Goal: Entertainment & Leisure: Consume media (video, audio)

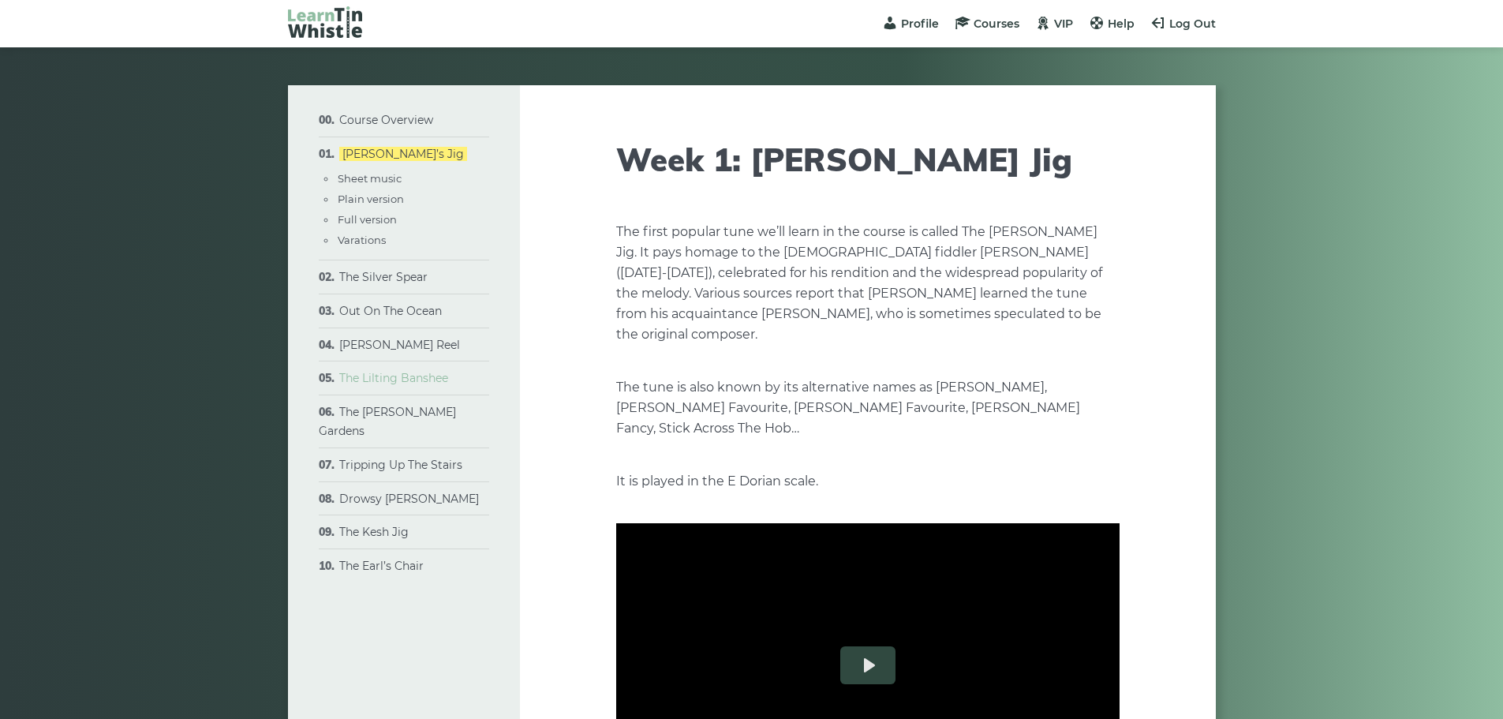
click at [445, 379] on link "The Lilting Banshee" at bounding box center [393, 378] width 109 height 14
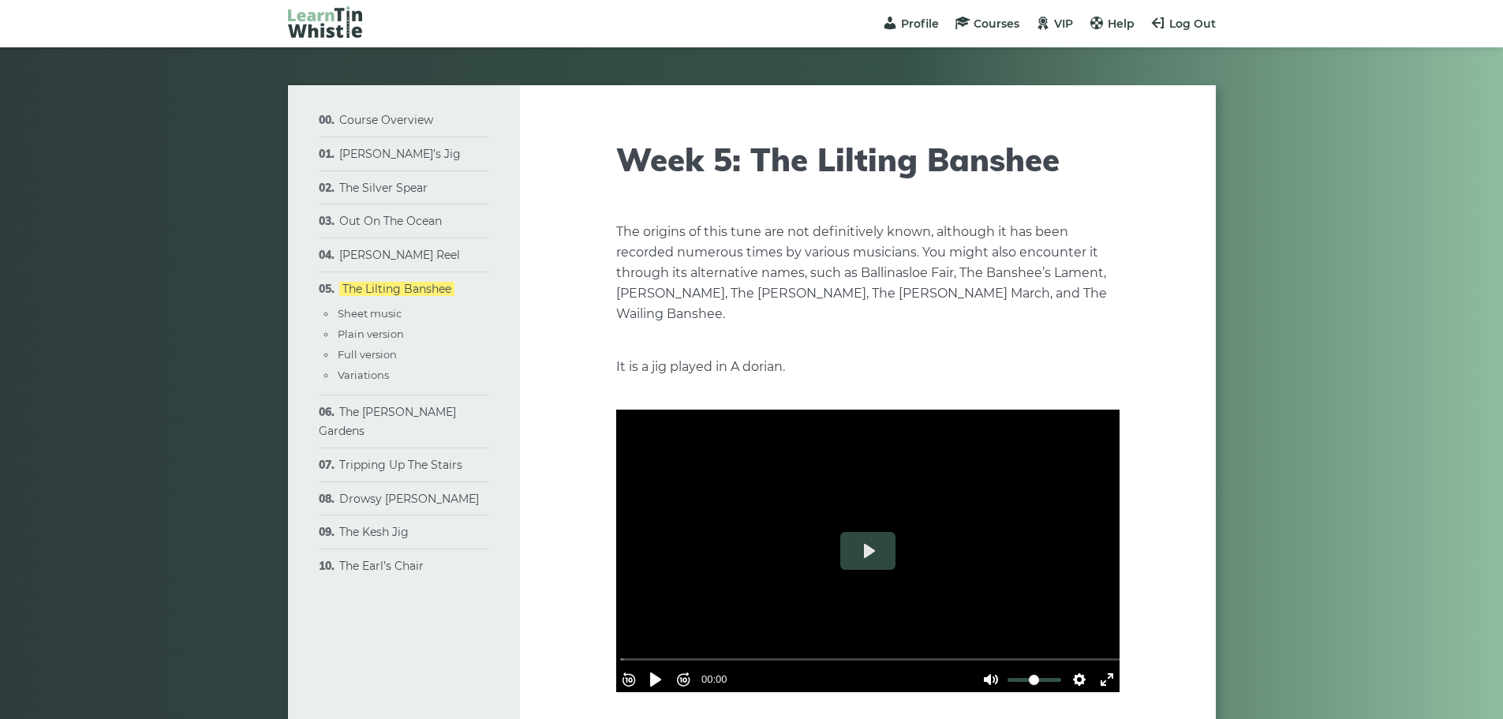
type input "****"
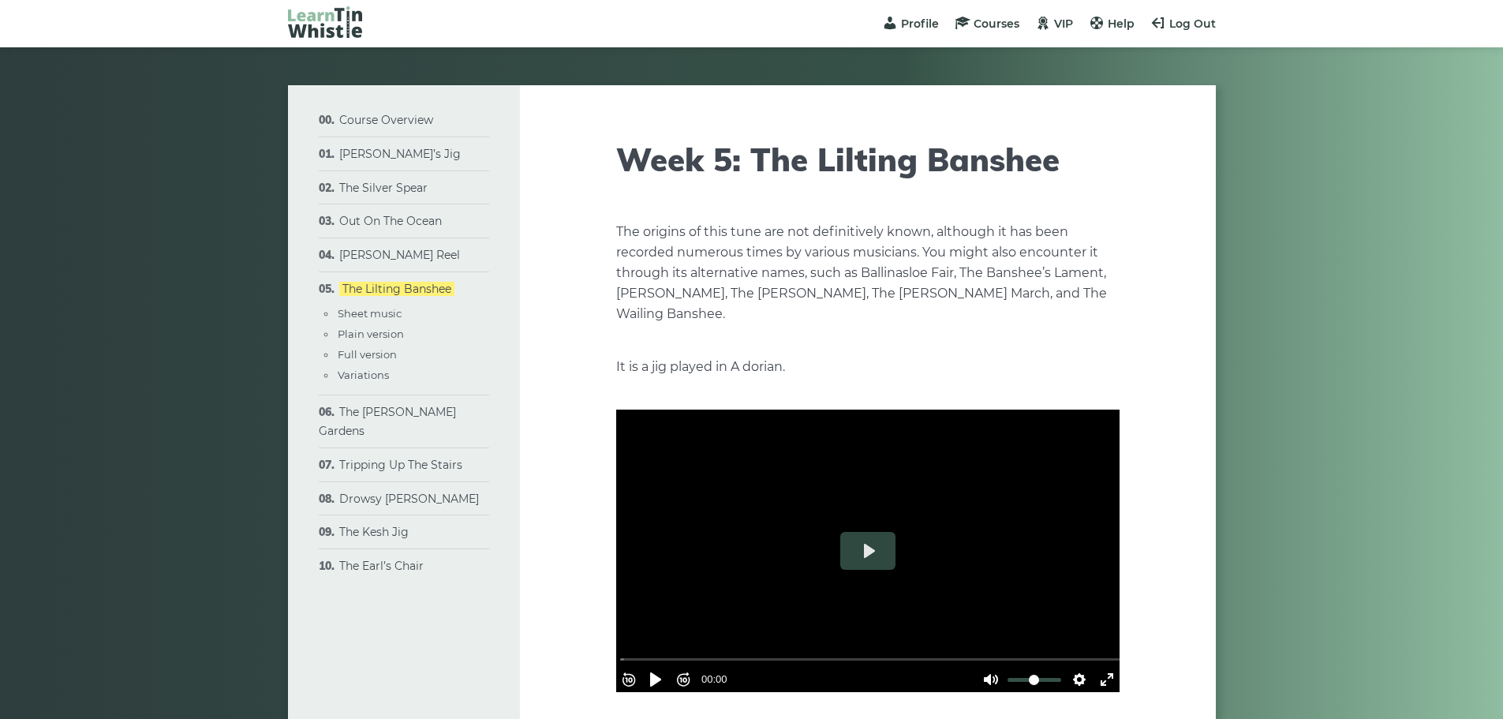
type input "****"
click at [871, 563] on button "Play" at bounding box center [867, 551] width 55 height 38
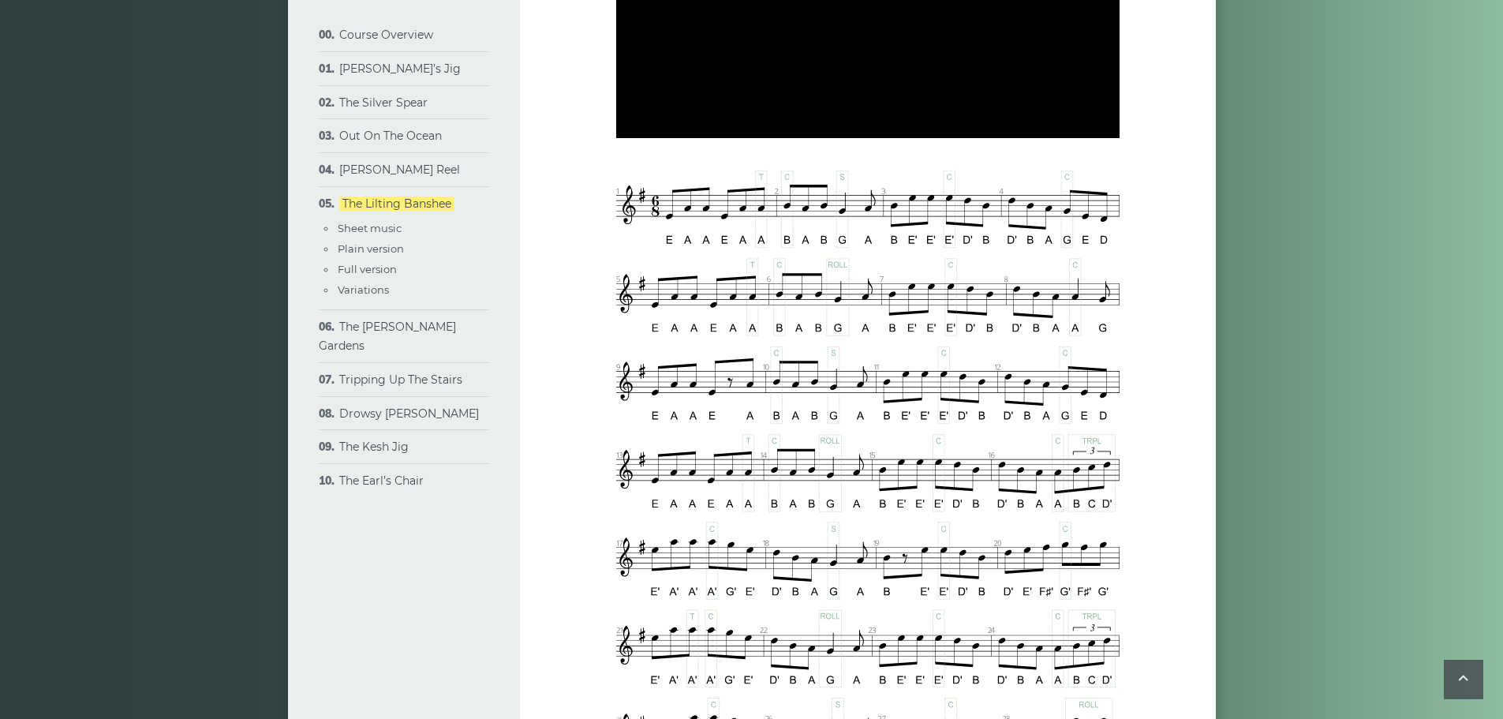
scroll to position [572, 0]
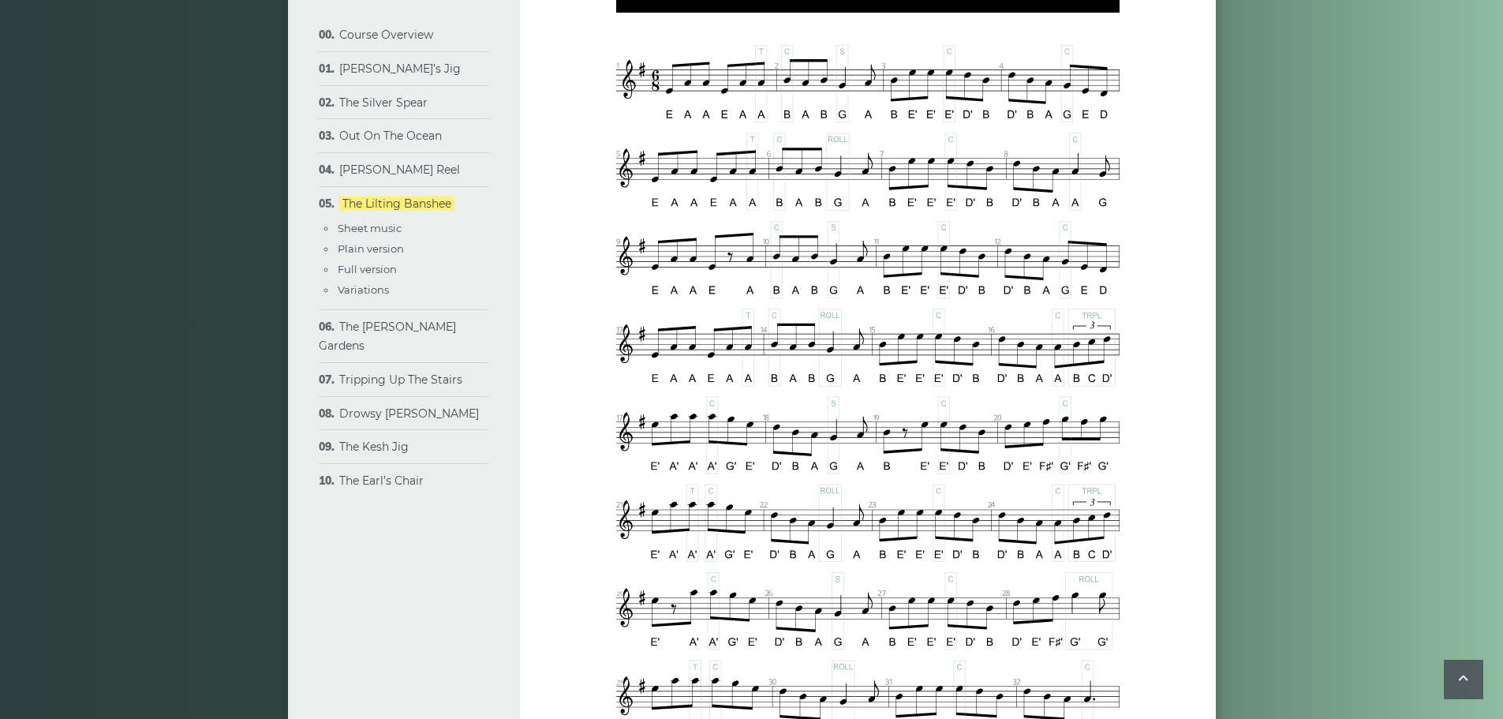
type input "*****"
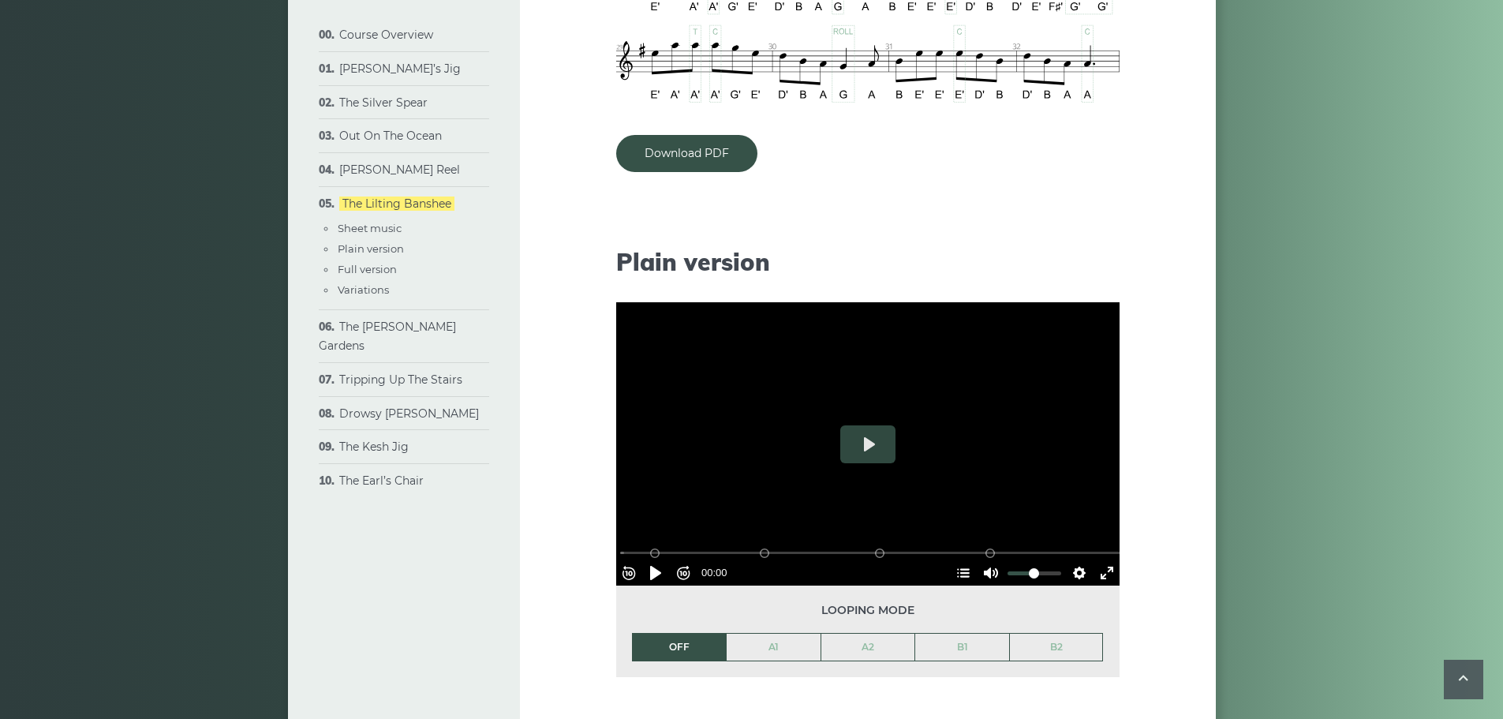
scroll to position [1333, 0]
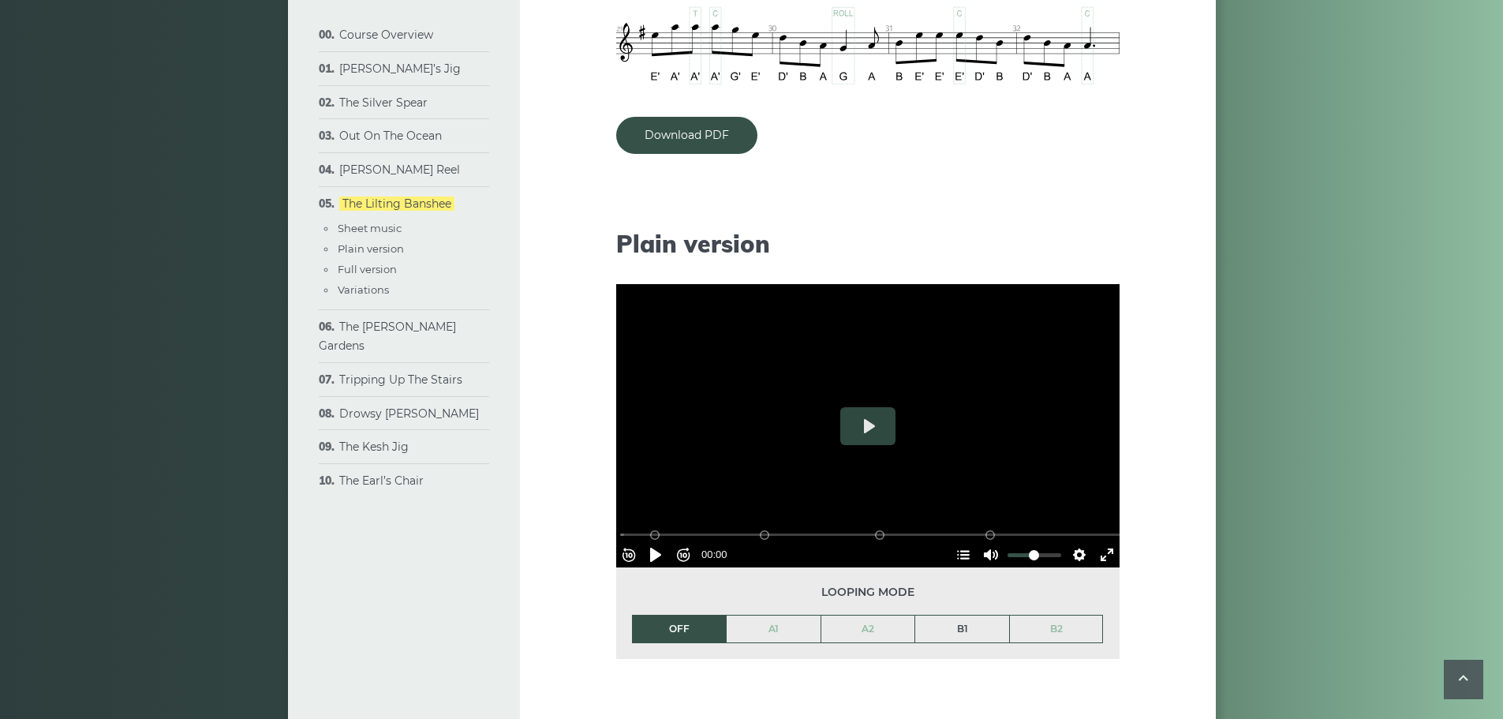
click at [949, 628] on link "B1" at bounding box center [962, 629] width 94 height 27
click at [1105, 556] on button "Exit fullscreen Enter fullscreen" at bounding box center [1107, 554] width 25 height 25
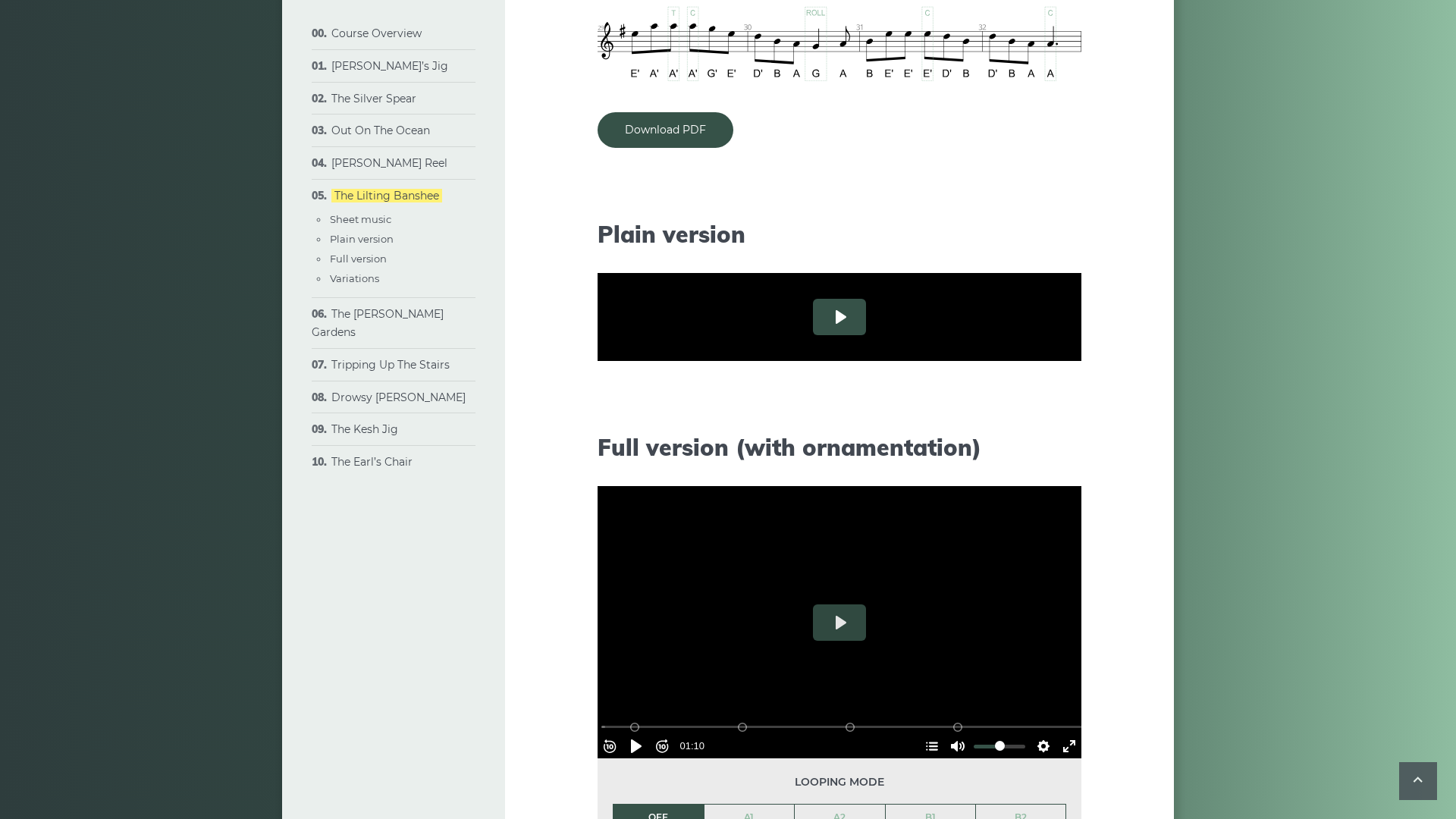
click at [813, 335] on button "Play" at bounding box center [839, 317] width 53 height 37
click at [624, 453] on button "Pause Play" at bounding box center [635, 440] width 24 height 24
click at [1081, 453] on button "Exit fullscreen Enter fullscreen" at bounding box center [1069, 440] width 24 height 24
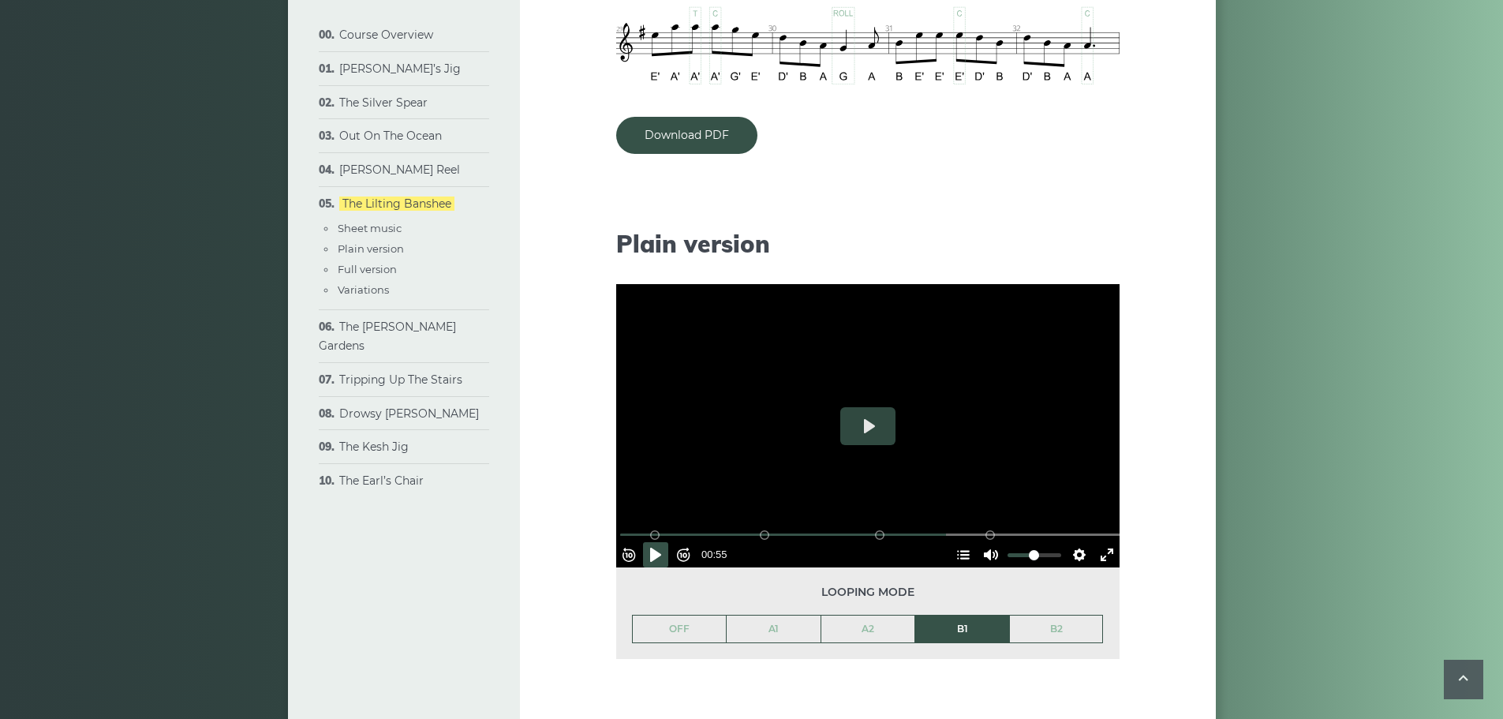
click at [1091, 340] on div at bounding box center [867, 425] width 503 height 283
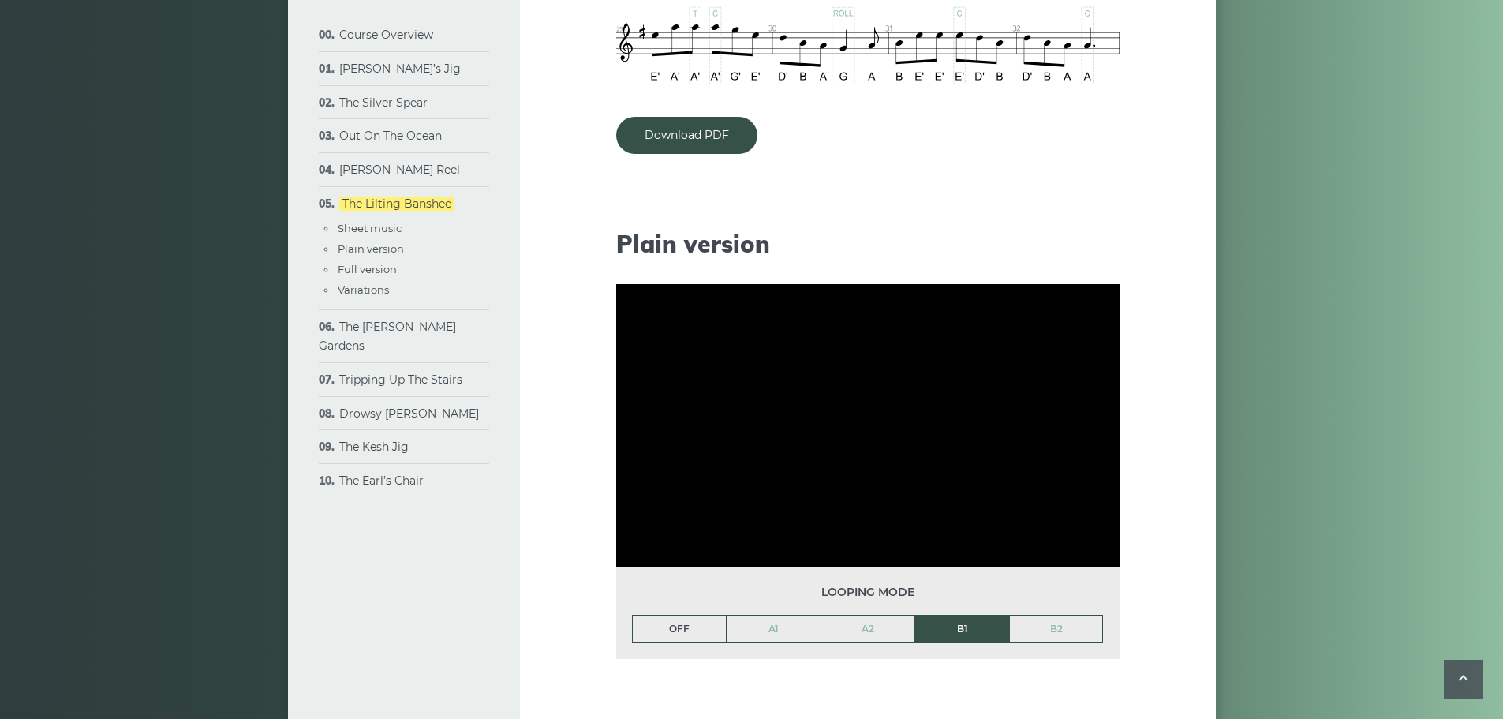
click at [684, 640] on link "OFF" at bounding box center [680, 629] width 94 height 27
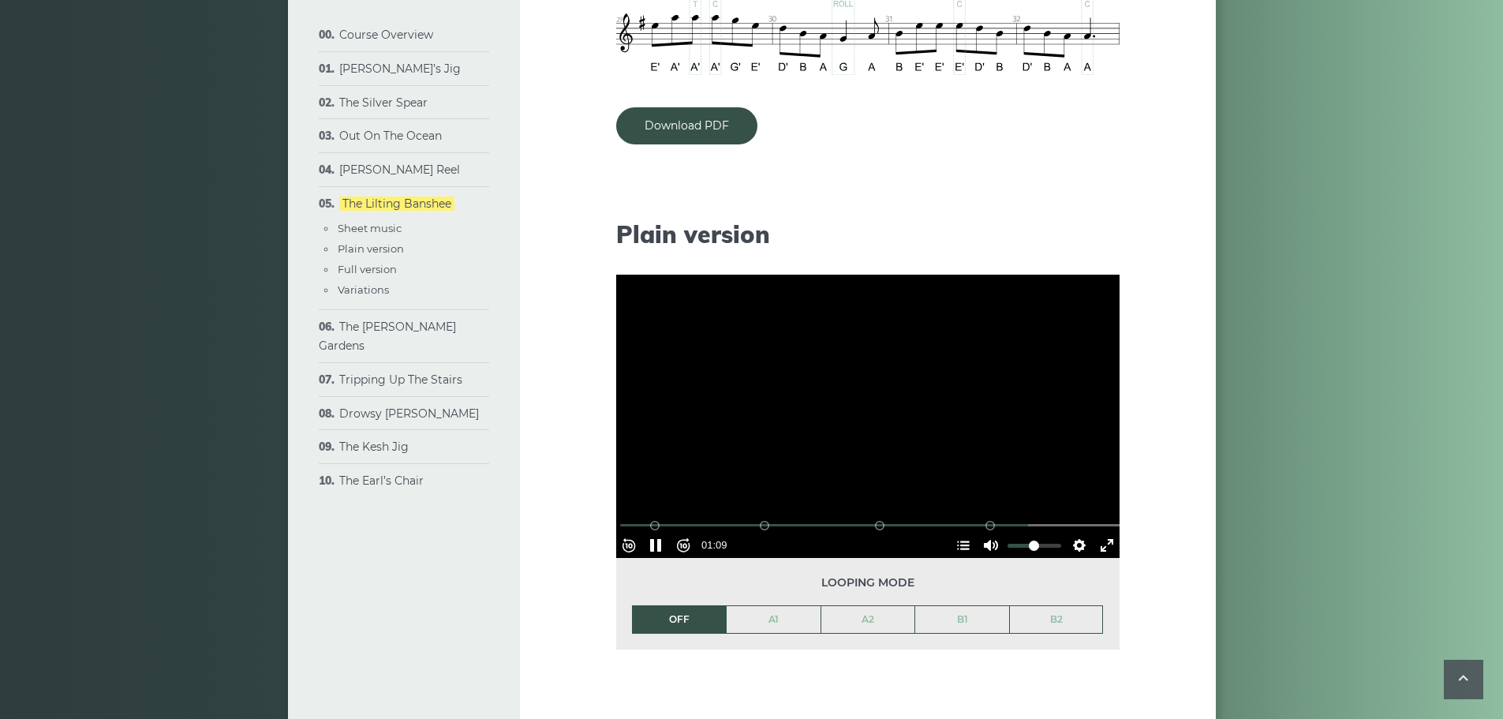
click at [885, 410] on div at bounding box center [867, 416] width 503 height 283
click at [1328, 298] on div "Course Overview Approach & methodology Prerequisites Lessons structure Video co…" at bounding box center [751, 624] width 1503 height 3763
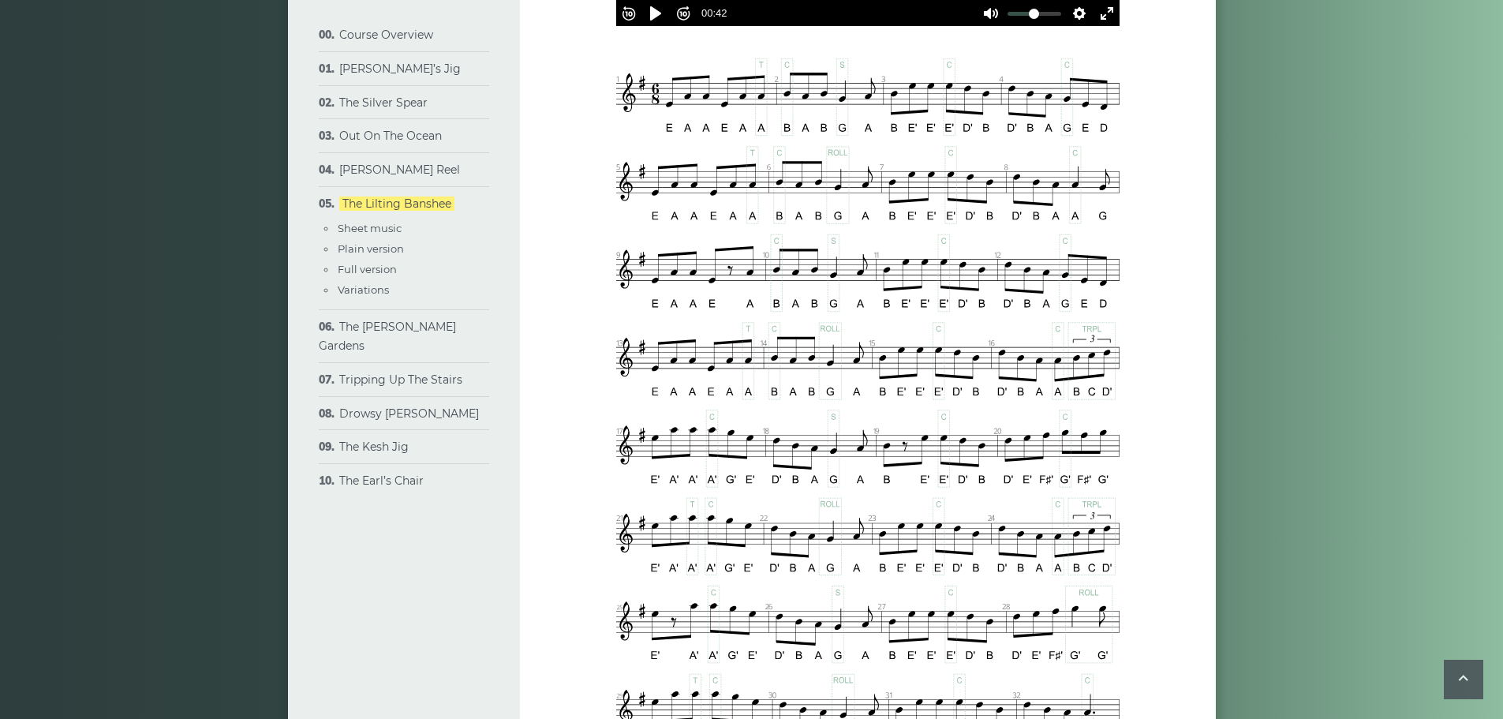
scroll to position [626, 0]
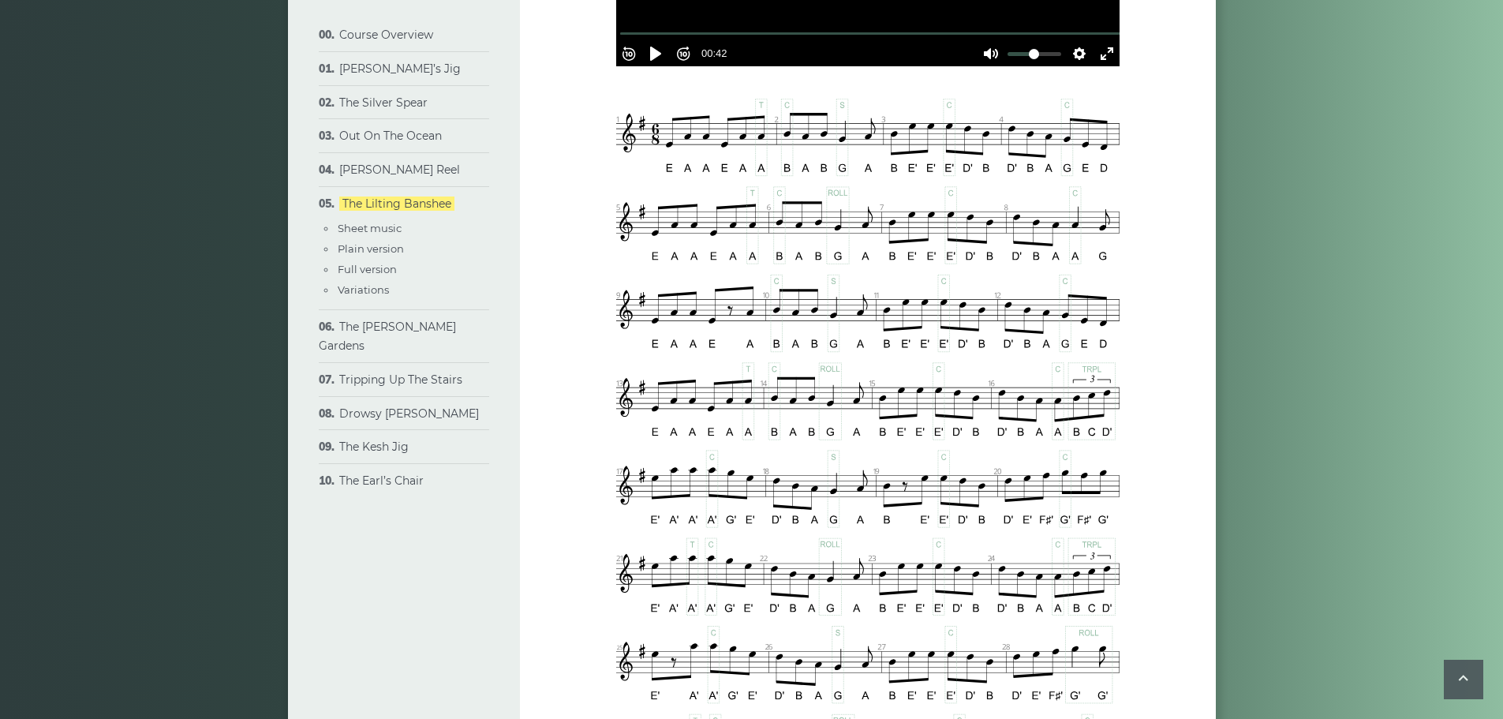
click at [963, 627] on img at bounding box center [867, 445] width 503 height 693
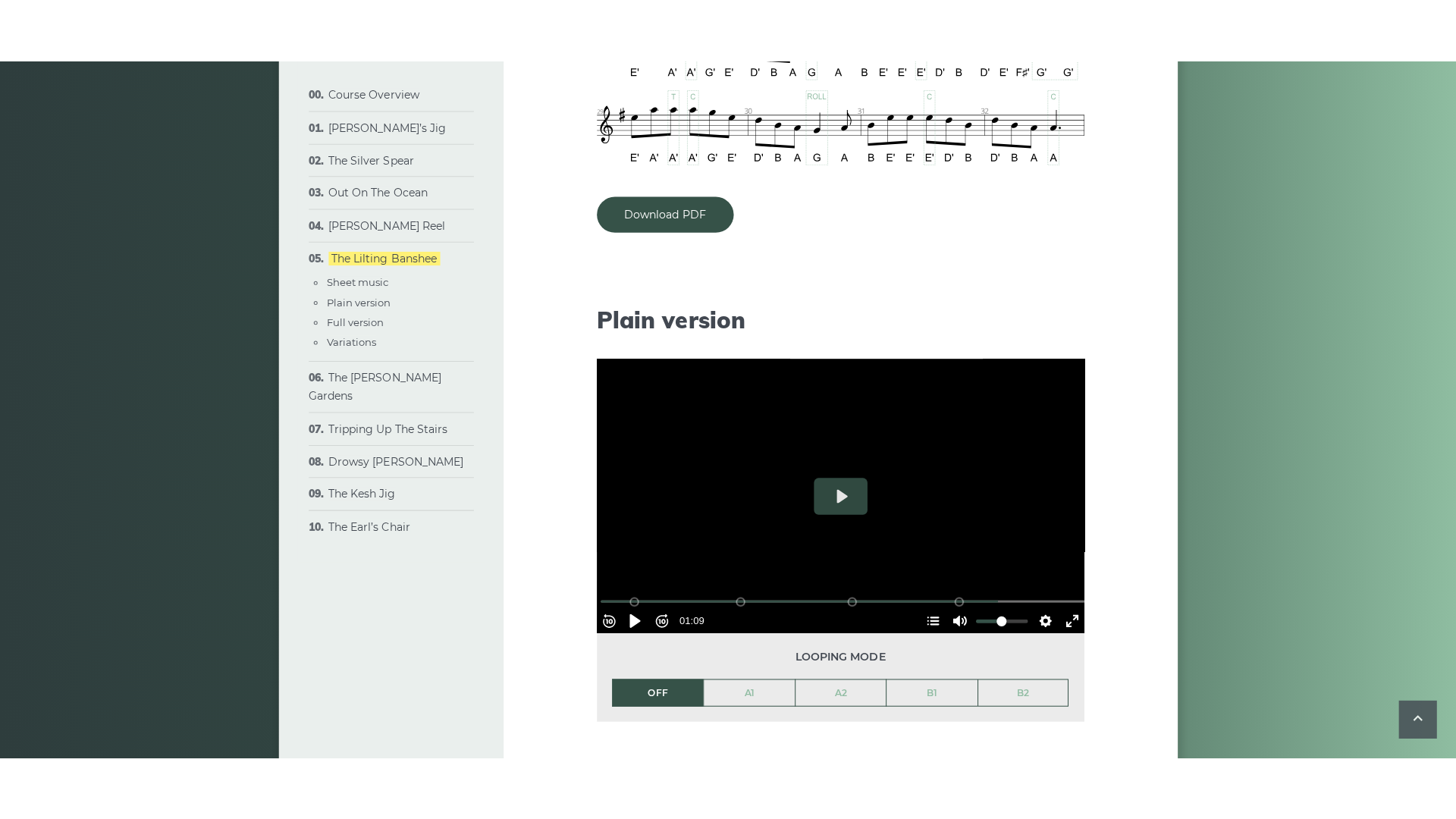
scroll to position [1307, 0]
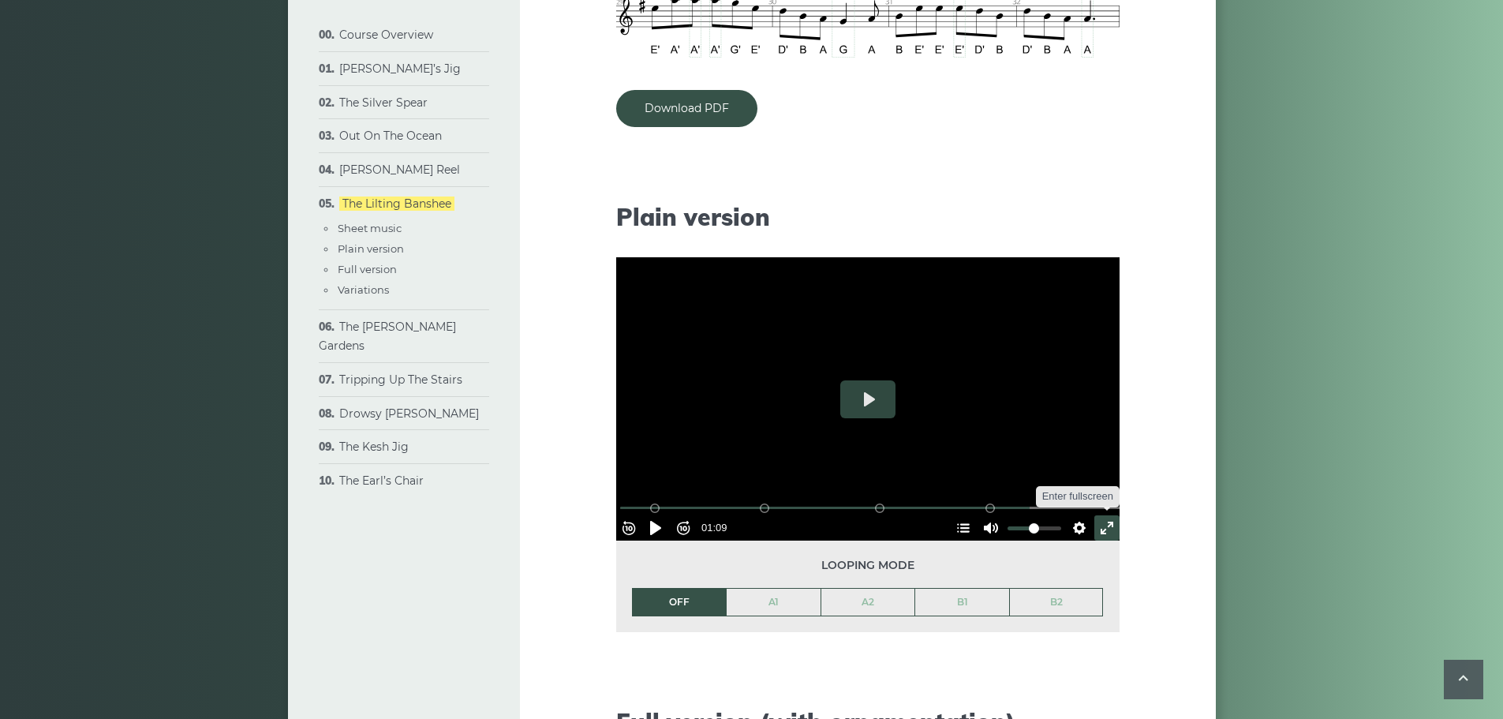
click at [1102, 520] on button "Exit fullscreen Enter fullscreen" at bounding box center [1107, 527] width 25 height 25
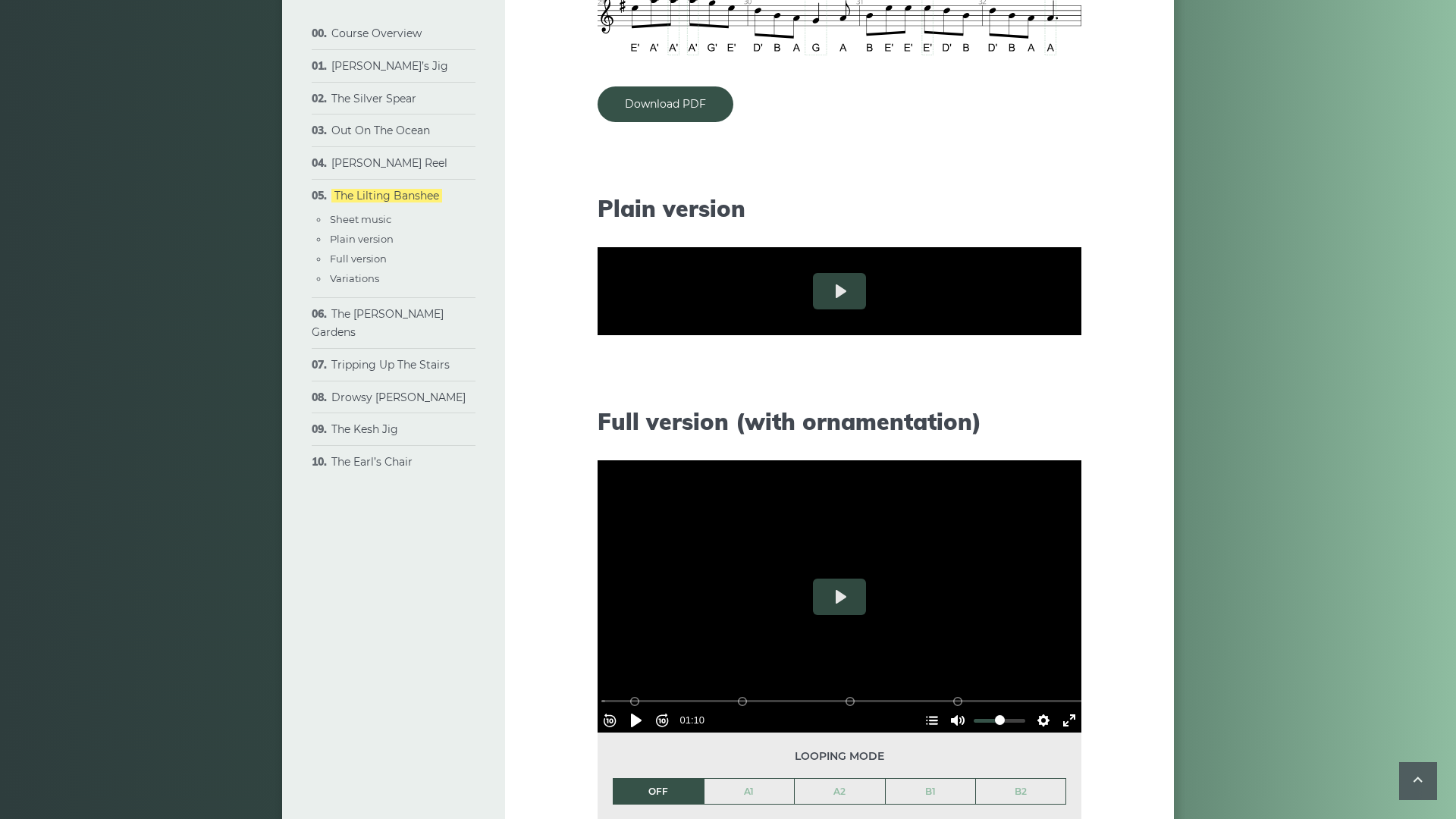
click at [1056, 427] on button "Settings" at bounding box center [1043, 414] width 24 height 24
click at [1031, 386] on span "Speed Normal" at bounding box center [994, 378] width 75 height 16
click at [1045, 386] on span "1.5×" at bounding box center [1028, 378] width 32 height 16
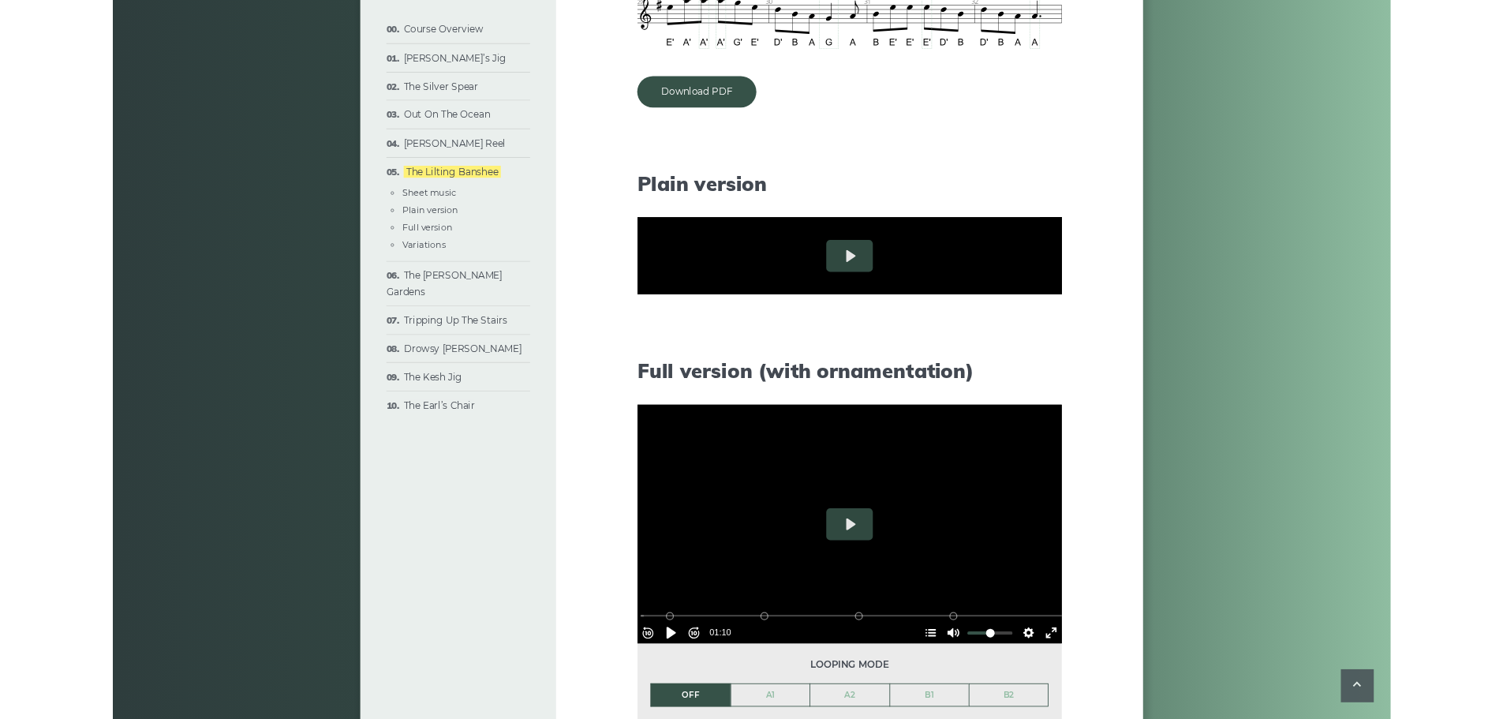
scroll to position [0, 0]
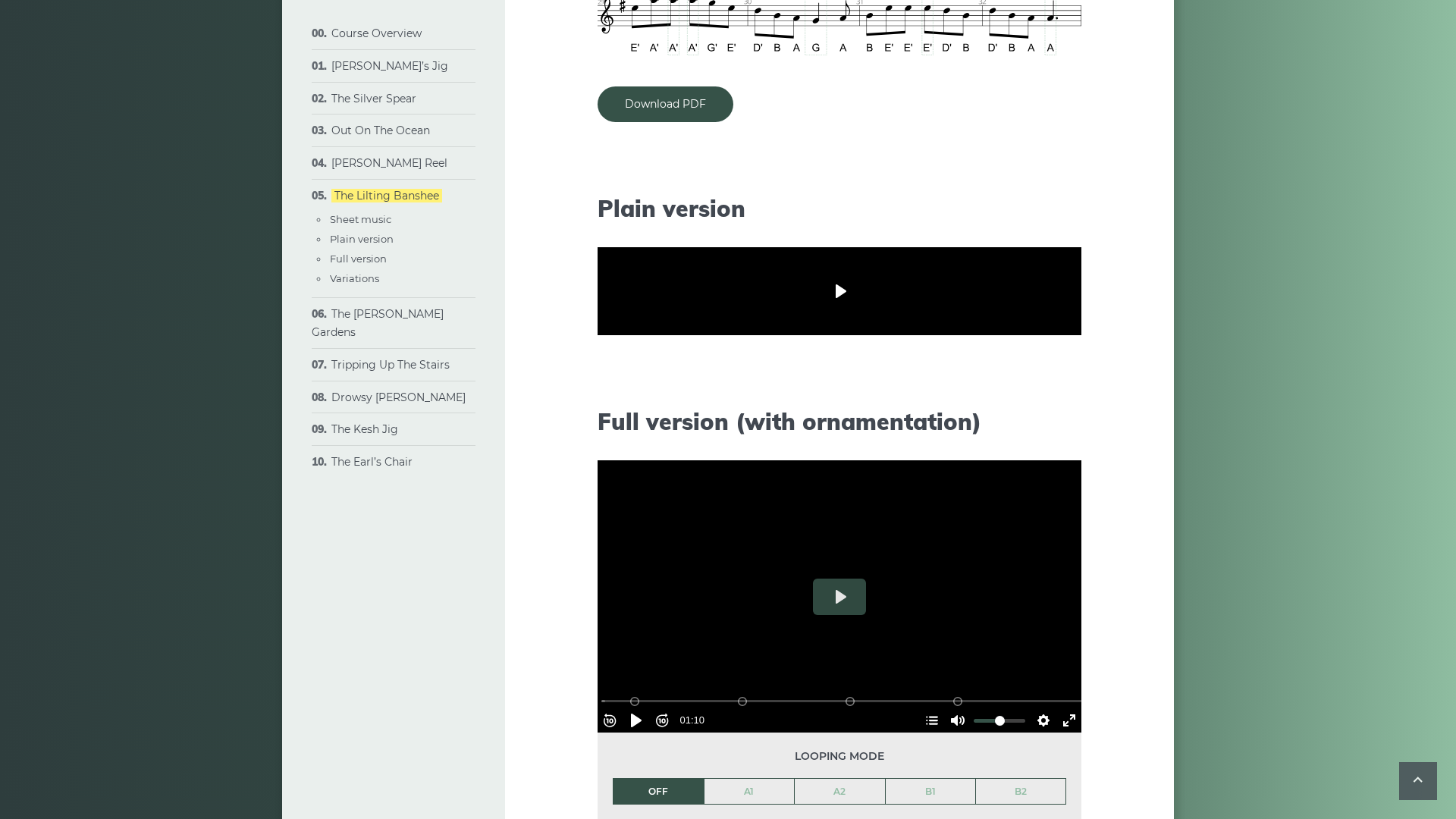
click at [813, 310] on button "Play" at bounding box center [839, 291] width 53 height 37
type input "***"
click at [1081, 427] on button "Exit fullscreen Enter fullscreen" at bounding box center [1069, 414] width 24 height 24
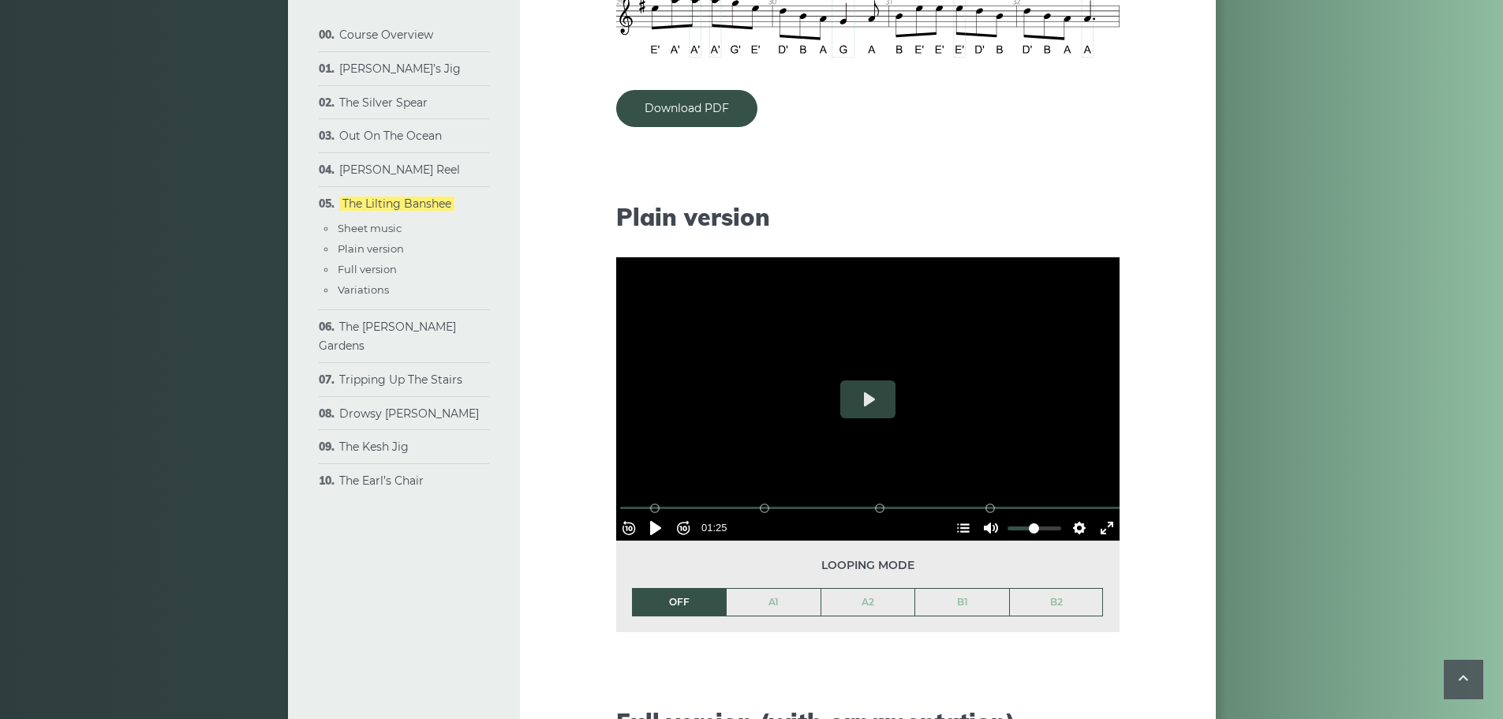
click at [325, 324] on li "The Sally Gardens Sheet music Plain version Full version Variations" at bounding box center [404, 336] width 170 height 53
click at [333, 326] on li "The Sally Gardens Sheet music Plain version Full version Variations" at bounding box center [404, 336] width 170 height 53
click at [340, 325] on link "The [PERSON_NAME] Gardens" at bounding box center [387, 336] width 137 height 33
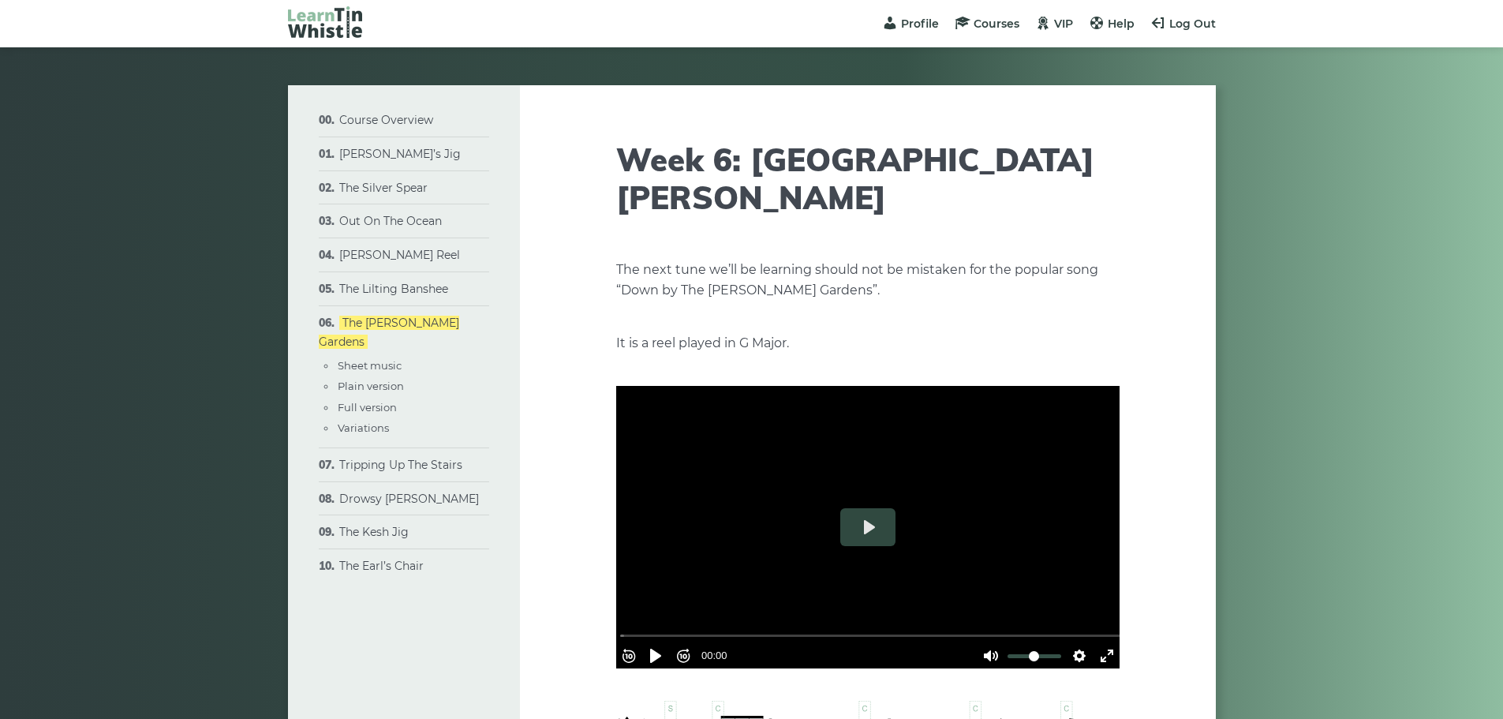
type input "****"
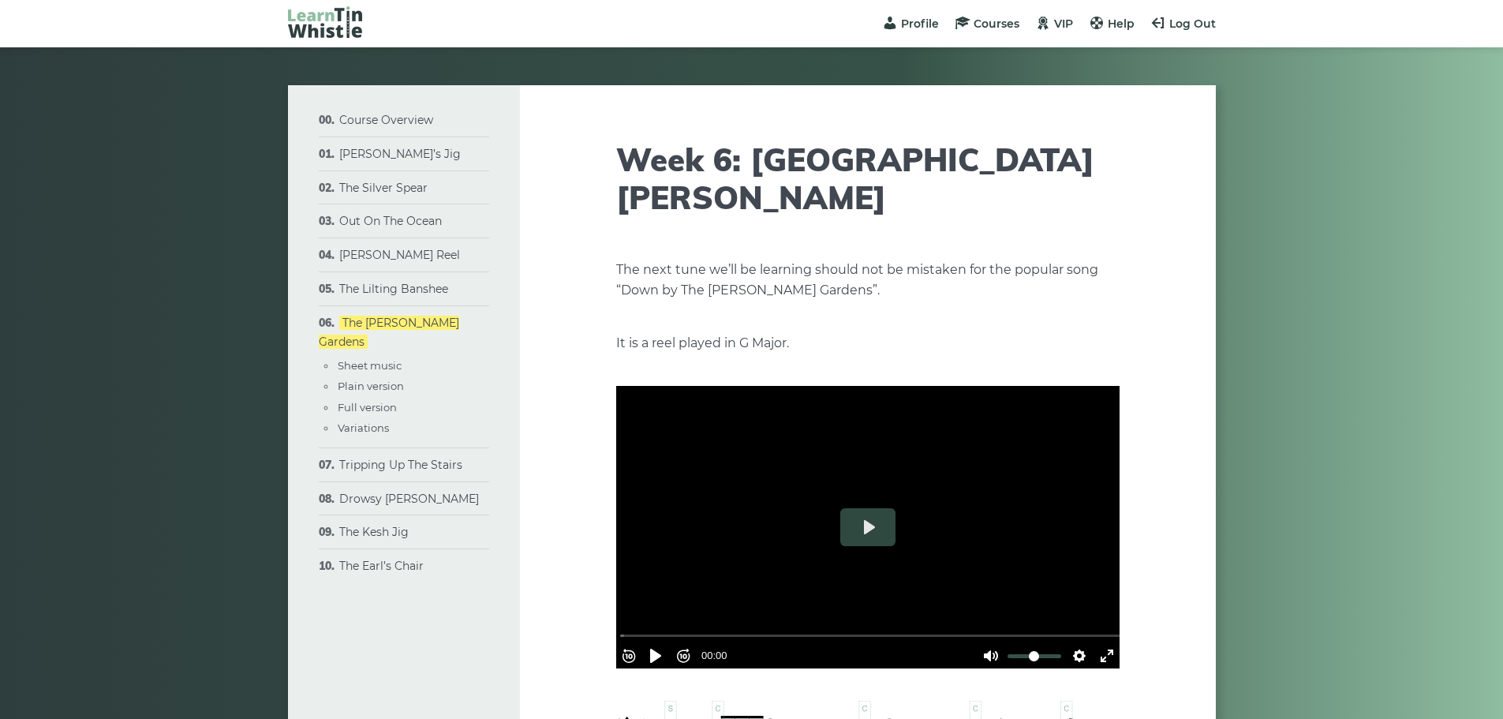
type input "****"
click at [870, 508] on button "Play" at bounding box center [867, 527] width 55 height 38
click at [1096, 643] on button "Exit fullscreen Enter fullscreen" at bounding box center [1107, 655] width 25 height 25
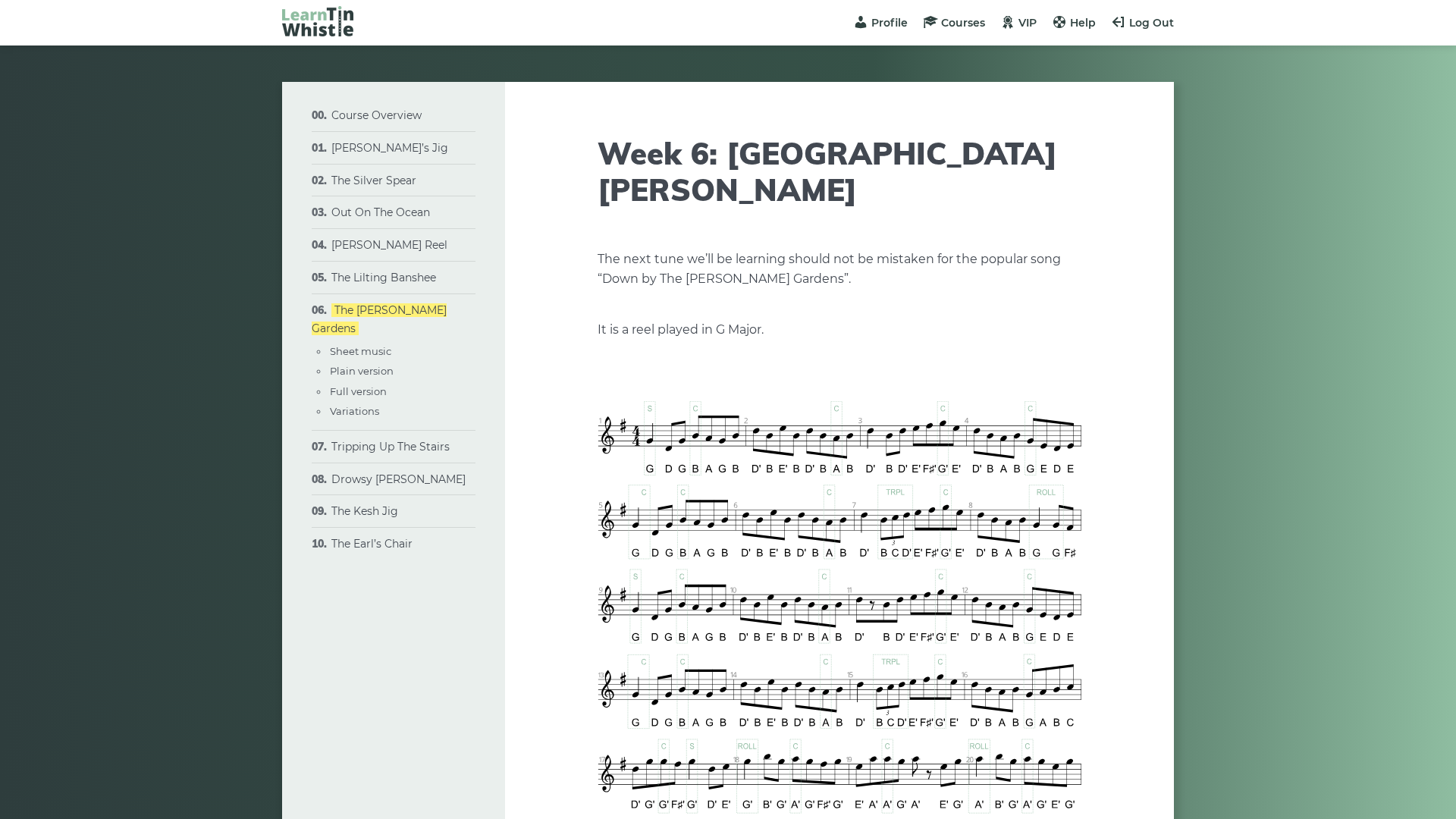
click at [1056, 507] on button "Settings" at bounding box center [1043, 494] width 24 height 24
click at [1031, 466] on span "Speed Normal" at bounding box center [994, 457] width 75 height 16
drag, startPoint x: 1403, startPoint y: 786, endPoint x: 1384, endPoint y: 819, distance: 38.1
click at [1084, 483] on input "Seek" at bounding box center [843, 475] width 482 height 14
click at [1056, 507] on button "Settings" at bounding box center [1043, 494] width 24 height 24
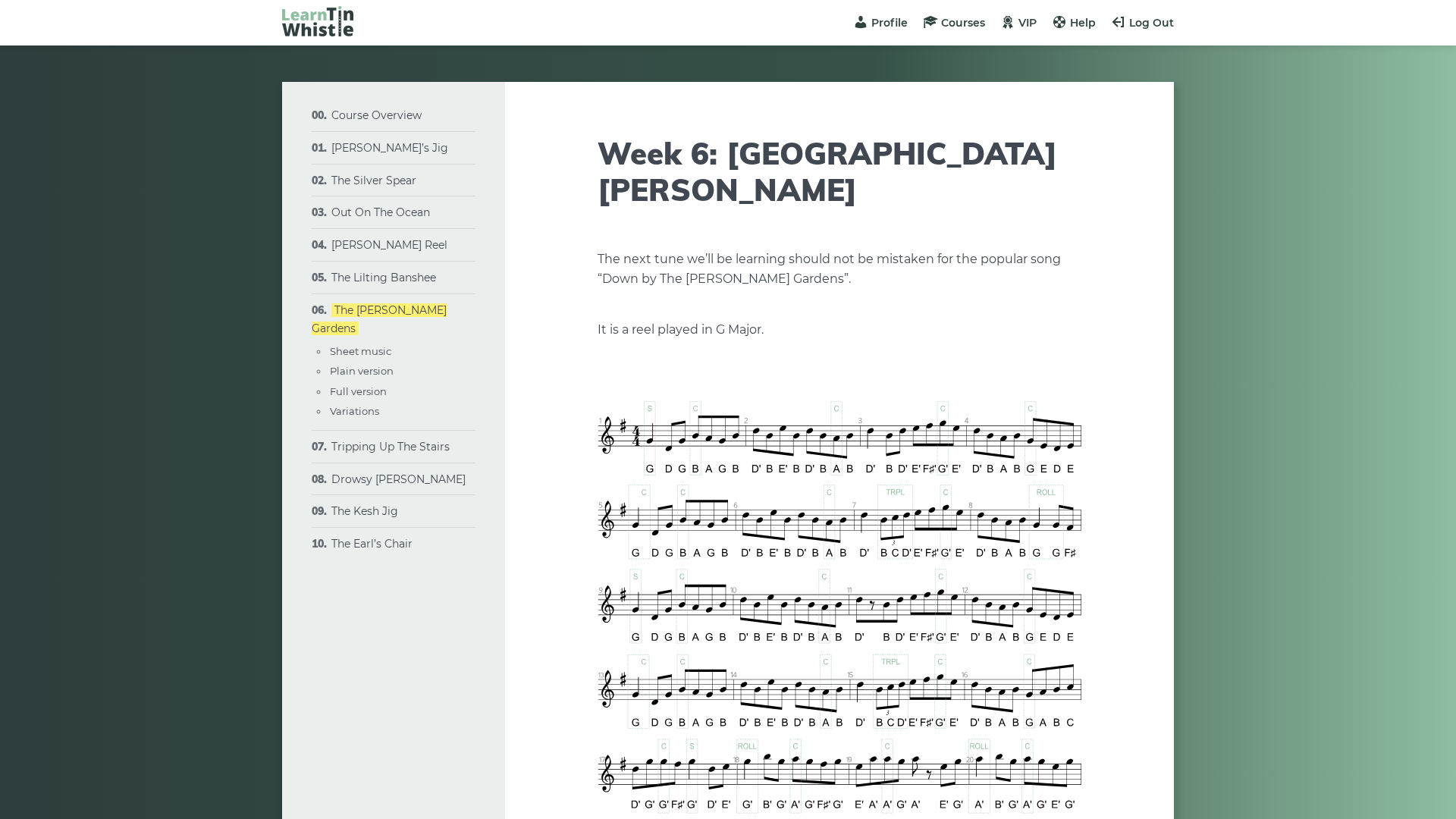
click at [1045, 376] on span "0.5×" at bounding box center [1028, 366] width 32 height 16
click at [813, 389] on button "Play" at bounding box center [839, 371] width 53 height 37
click at [807, 502] on div at bounding box center [839, 370] width 483 height 272
type input "*****"
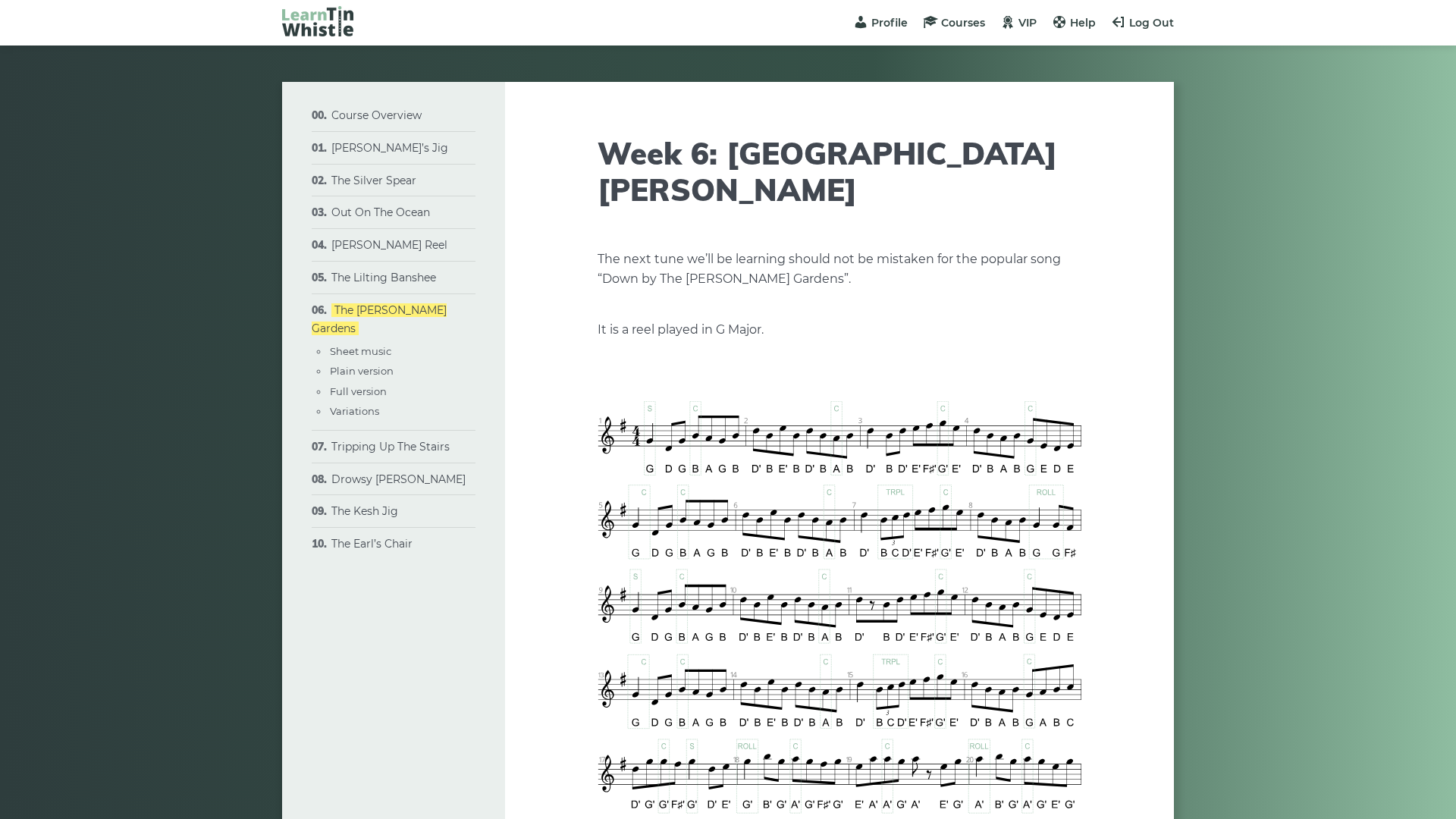
click at [1081, 507] on button "Exit fullscreen Enter fullscreen" at bounding box center [1069, 494] width 24 height 24
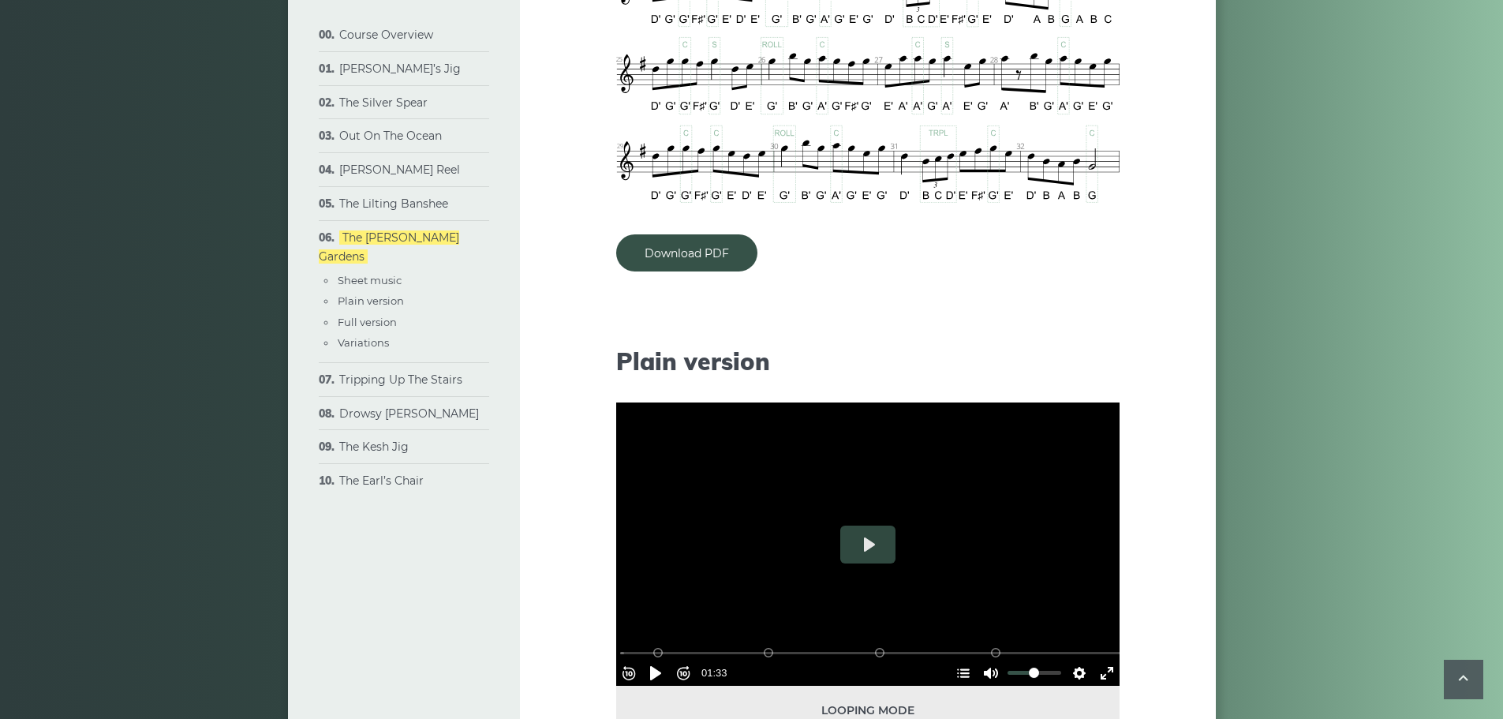
scroll to position [1346, 0]
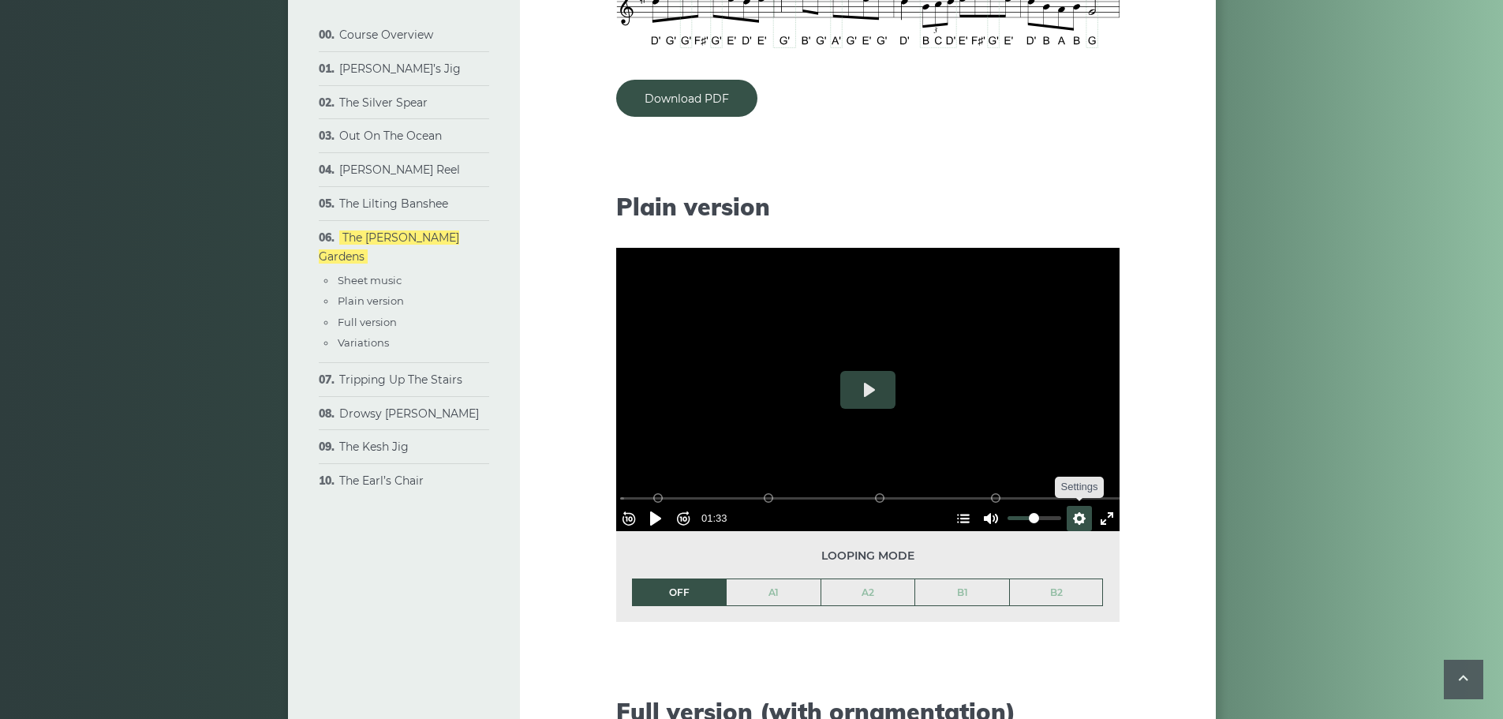
click at [1068, 506] on button "Settings" at bounding box center [1079, 518] width 25 height 25
click at [1052, 471] on span "Speed Normal" at bounding box center [1028, 479] width 78 height 17
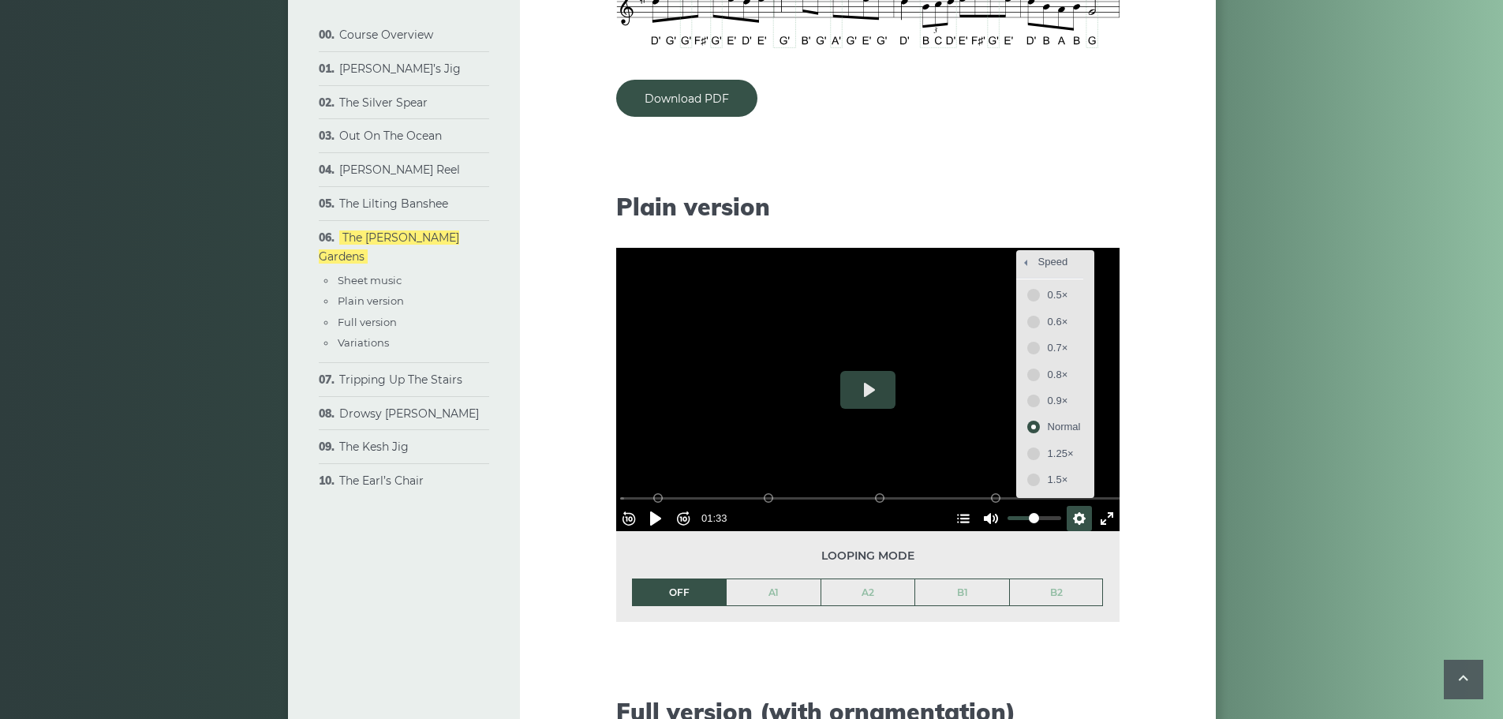
click at [679, 578] on li "OFF" at bounding box center [679, 592] width 95 height 28
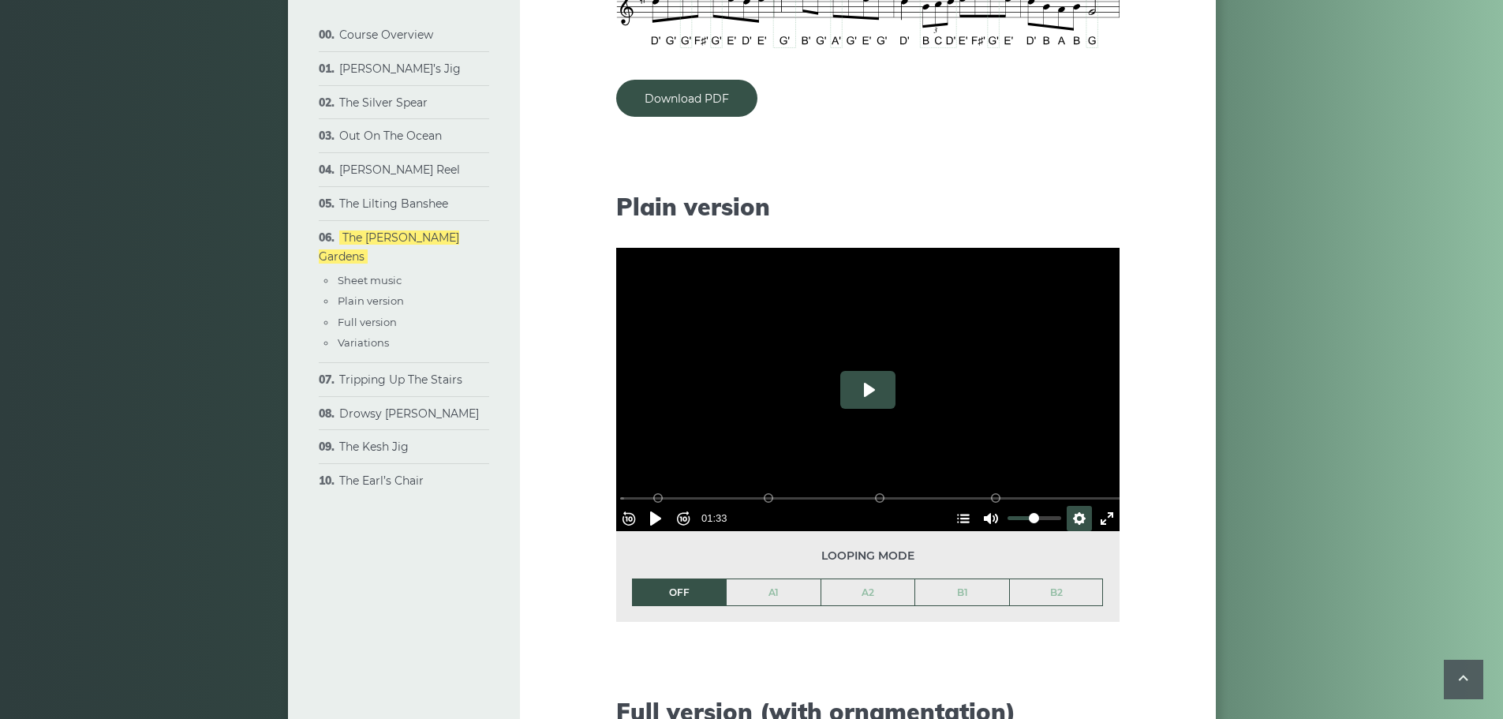
click at [871, 371] on button "Play" at bounding box center [867, 390] width 55 height 38
click at [787, 579] on link "A1" at bounding box center [774, 592] width 94 height 27
click at [864, 371] on button "Play" at bounding box center [867, 390] width 55 height 38
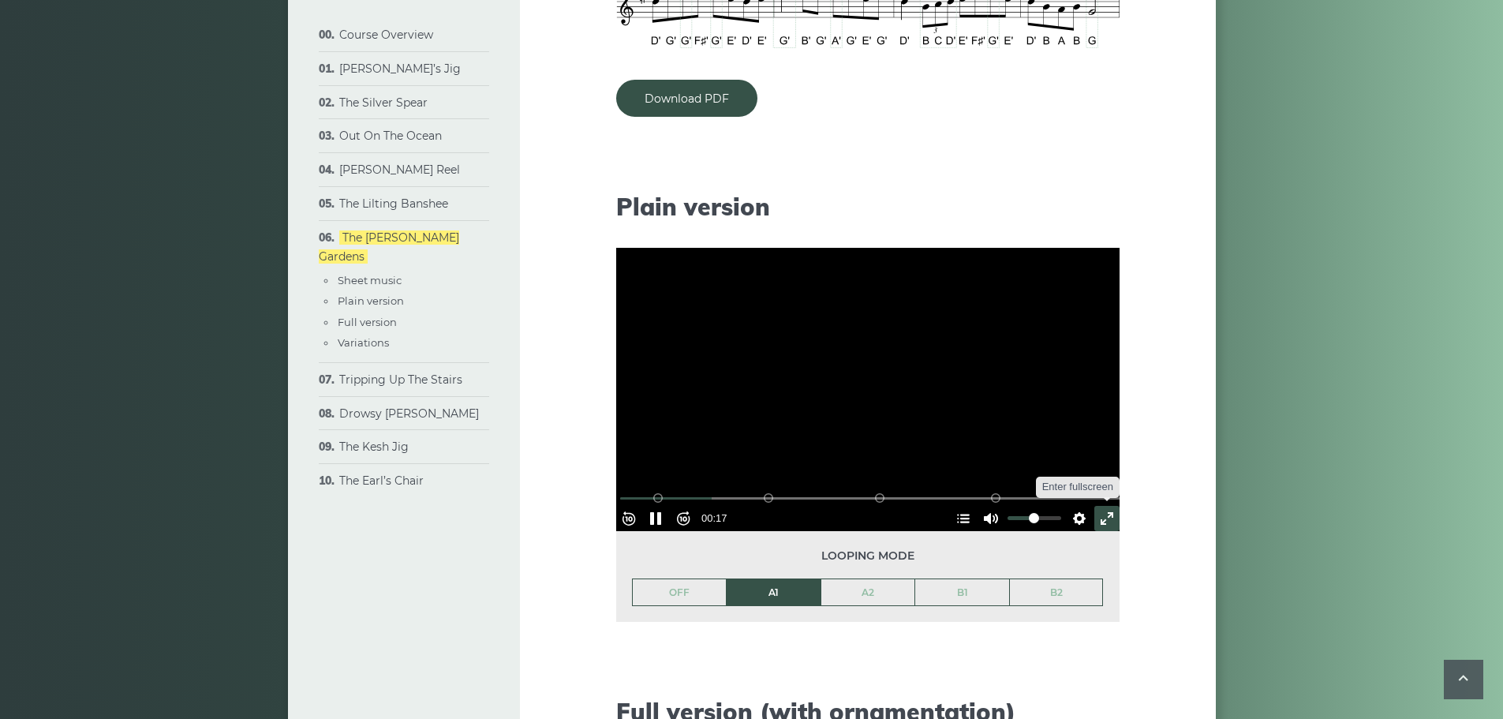
click at [1095, 506] on button "Exit fullscreen Enter fullscreen" at bounding box center [1107, 518] width 25 height 25
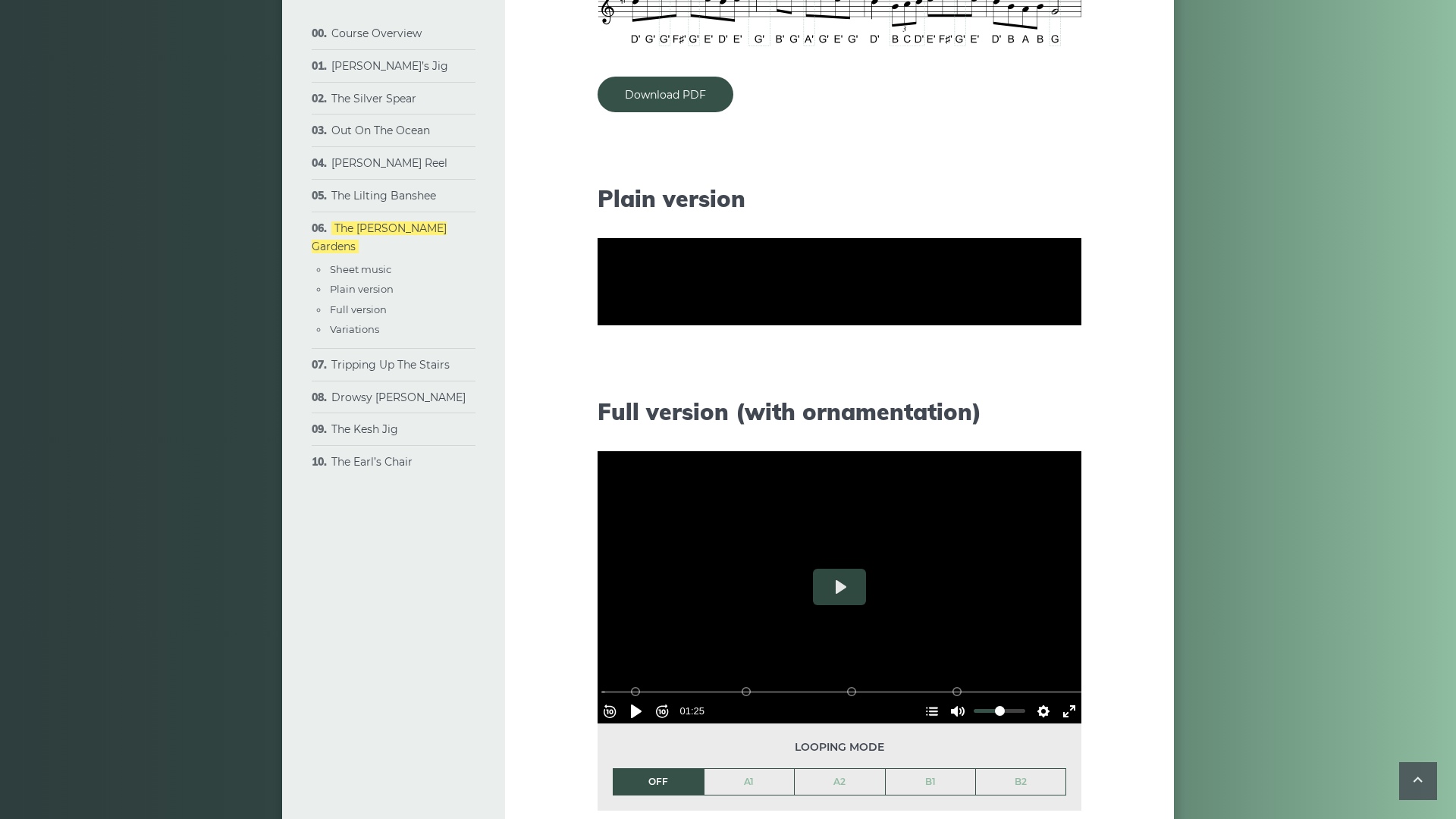
click at [624, 418] on button "Pause Play" at bounding box center [635, 406] width 24 height 24
type input "*****"
click at [1081, 418] on button "Exit fullscreen Enter fullscreen" at bounding box center [1069, 406] width 24 height 24
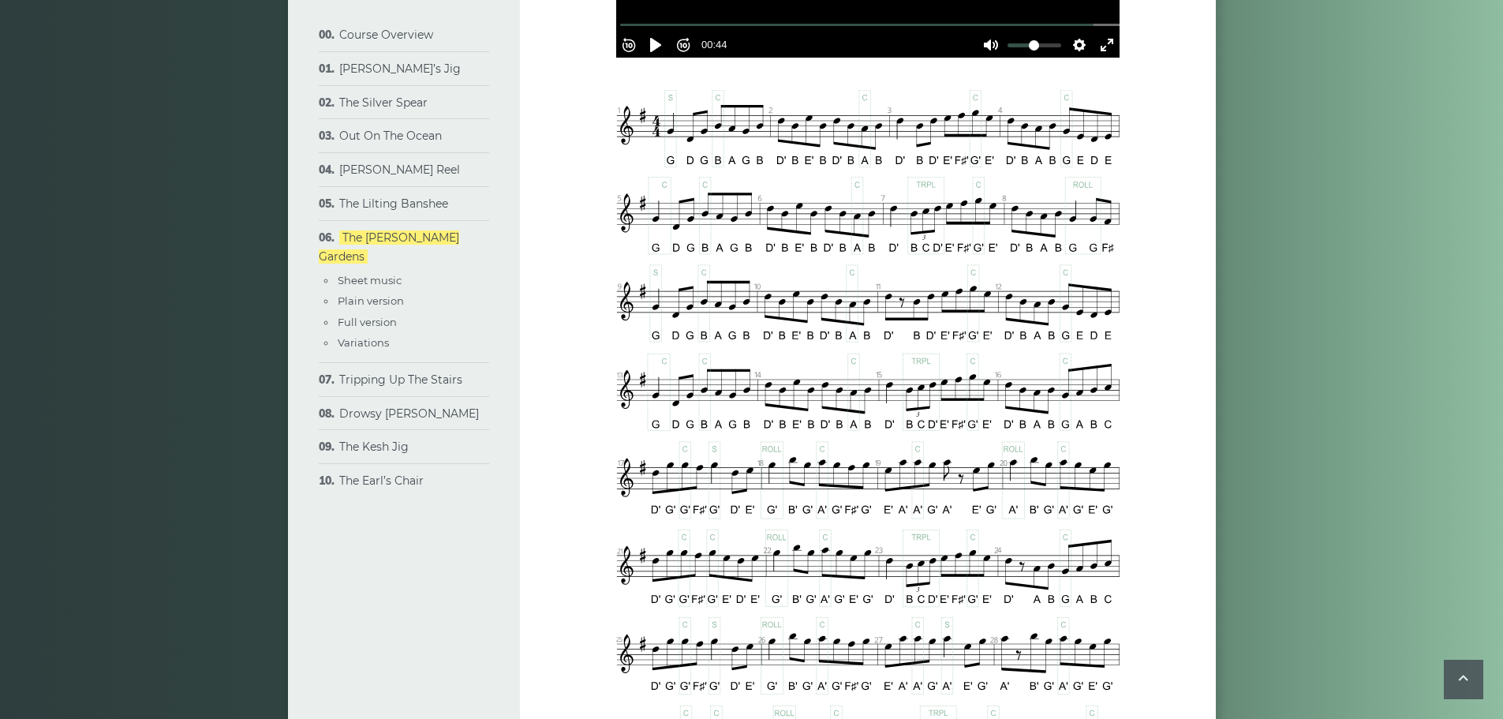
scroll to position [585, 0]
